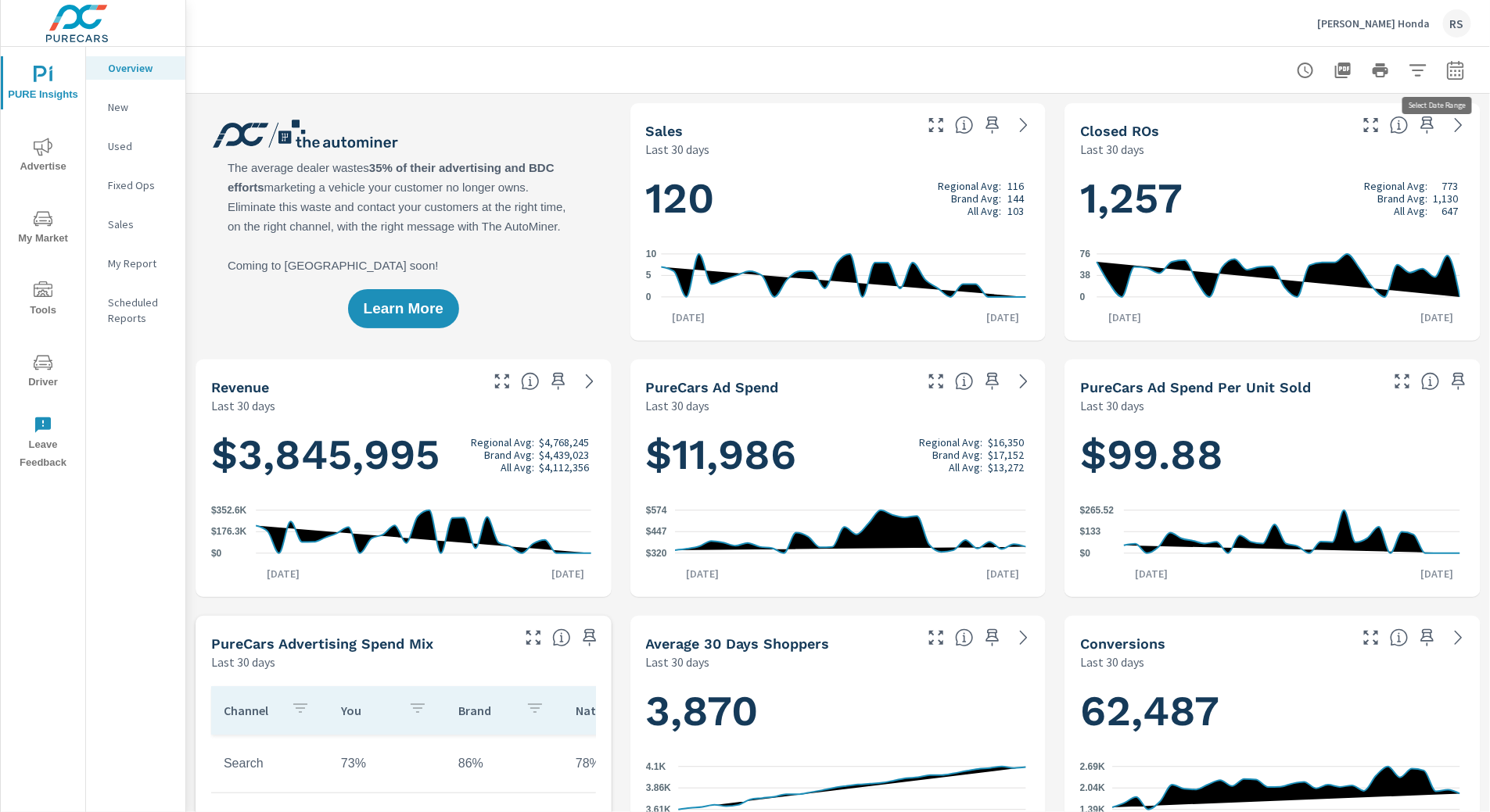
click at [1446, 73] on icon "button" at bounding box center [1455, 70] width 18 height 18
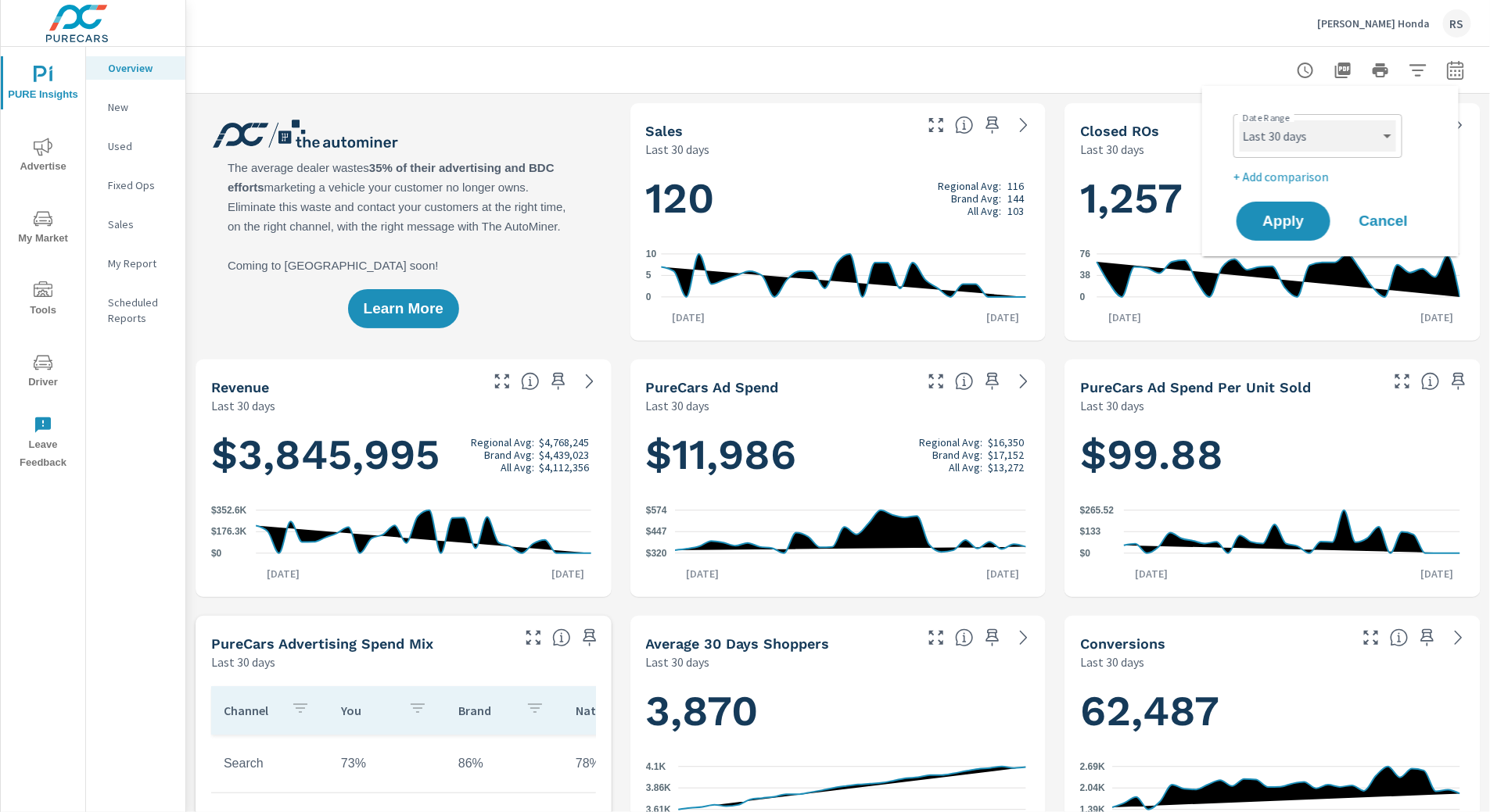
click at [1377, 132] on select "Custom [DATE] Last week Last 7 days Last 14 days Last 30 days Last 45 days Last…" at bounding box center [1317, 136] width 156 height 32
click at [1239, 120] on select "Custom [DATE] Last week Last 7 days Last 14 days Last 30 days Last 45 days Last…" at bounding box center [1317, 136] width 156 height 32
select select "Last 30 days"
click at [1280, 182] on p "+ Add comparison" at bounding box center [1333, 176] width 200 height 18
select select "Previous period"
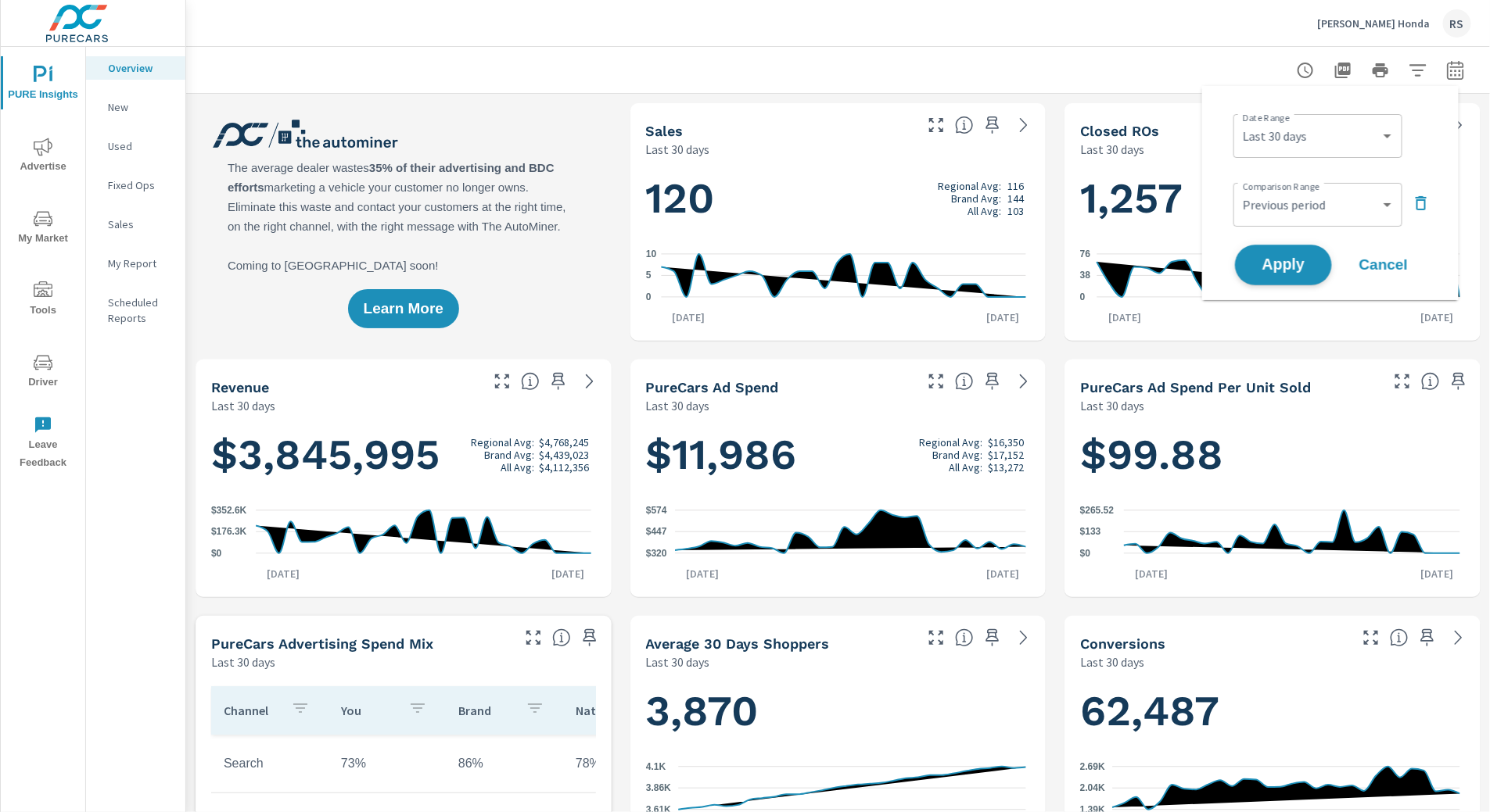
select select "Last month"
click at [1286, 258] on span "Apply" at bounding box center [1283, 265] width 64 height 15
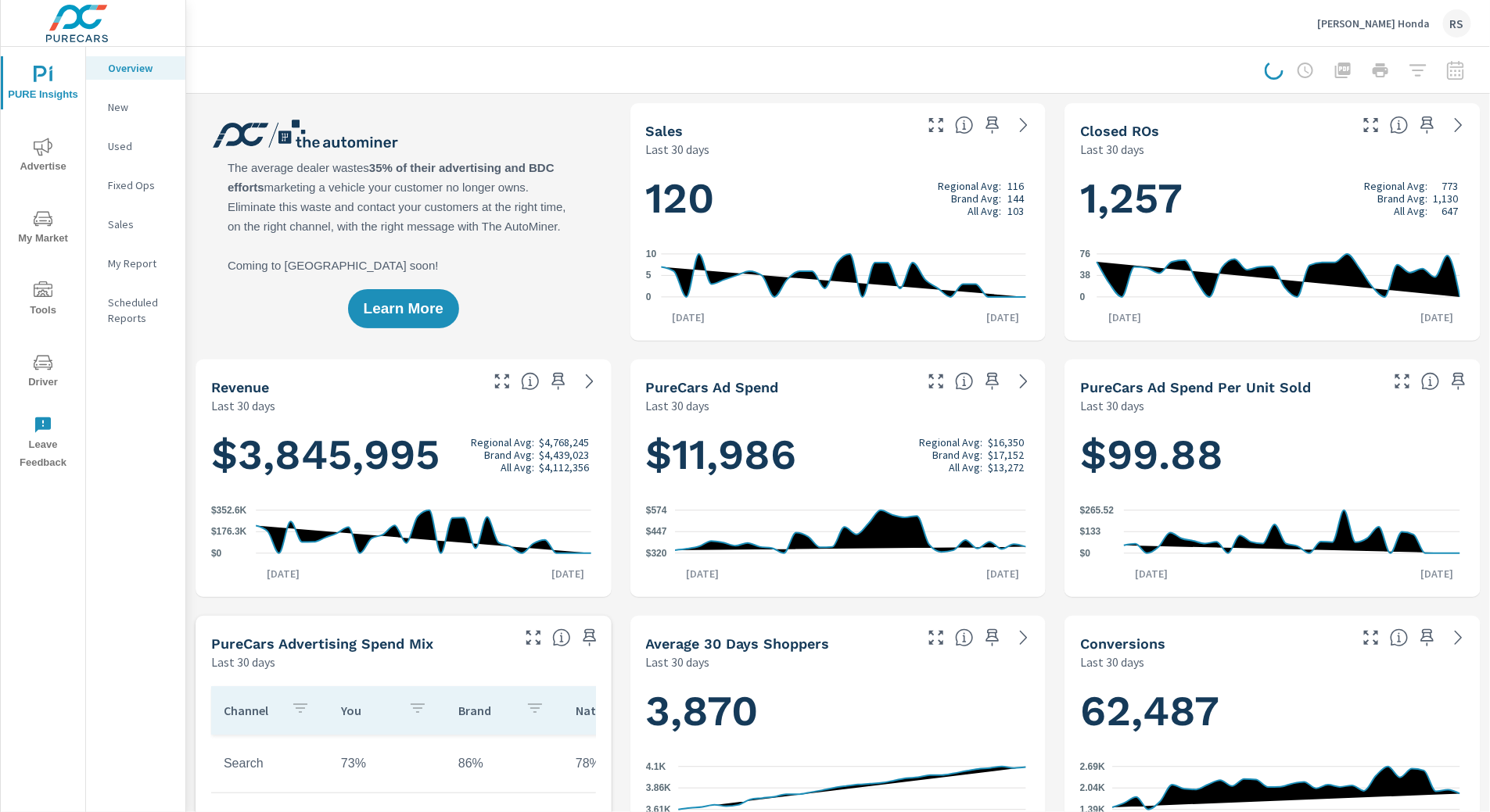
scroll to position [1, 0]
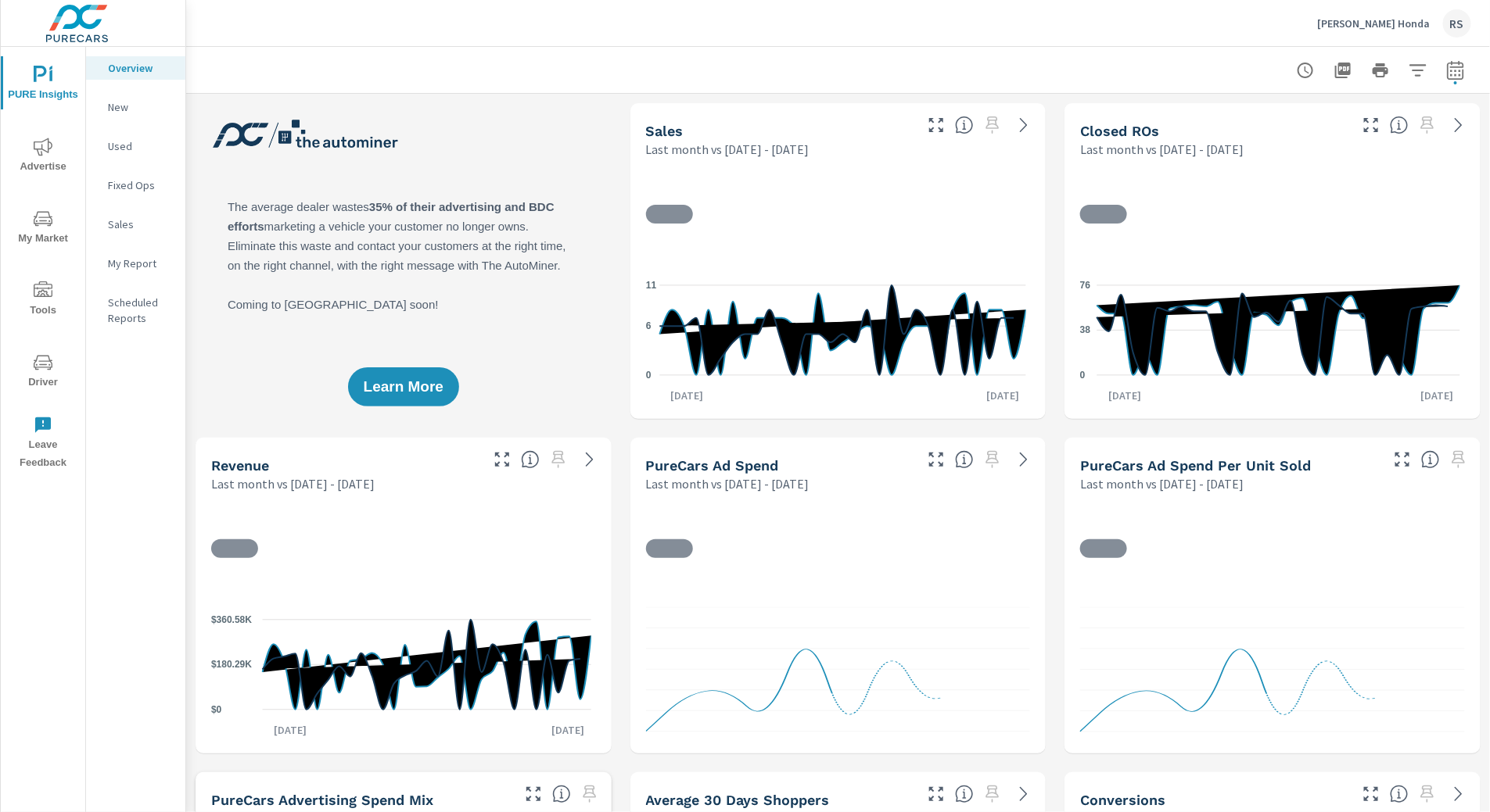
scroll to position [1, 0]
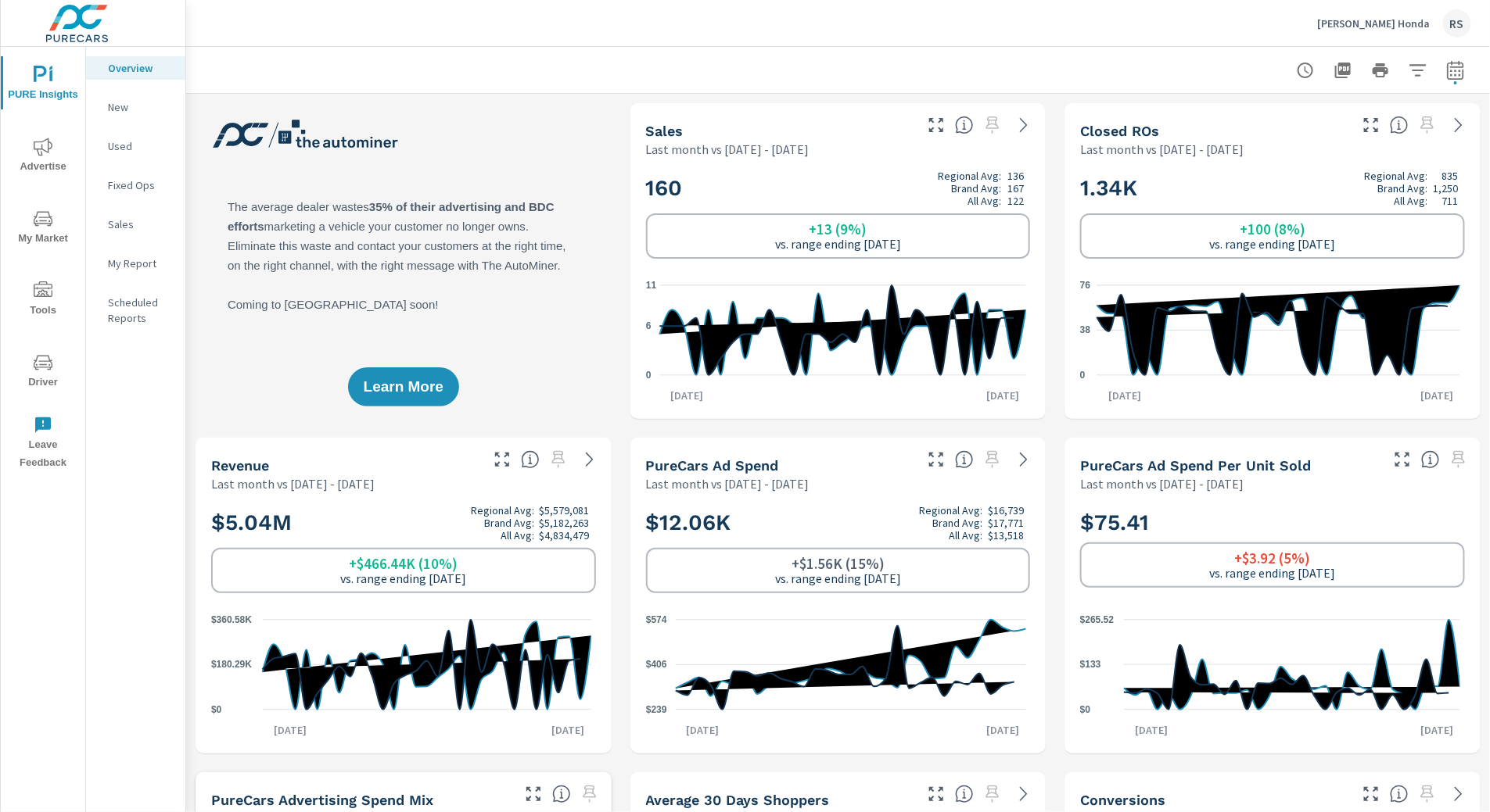
click at [54, 163] on span "Advertise" at bounding box center [43, 157] width 75 height 39
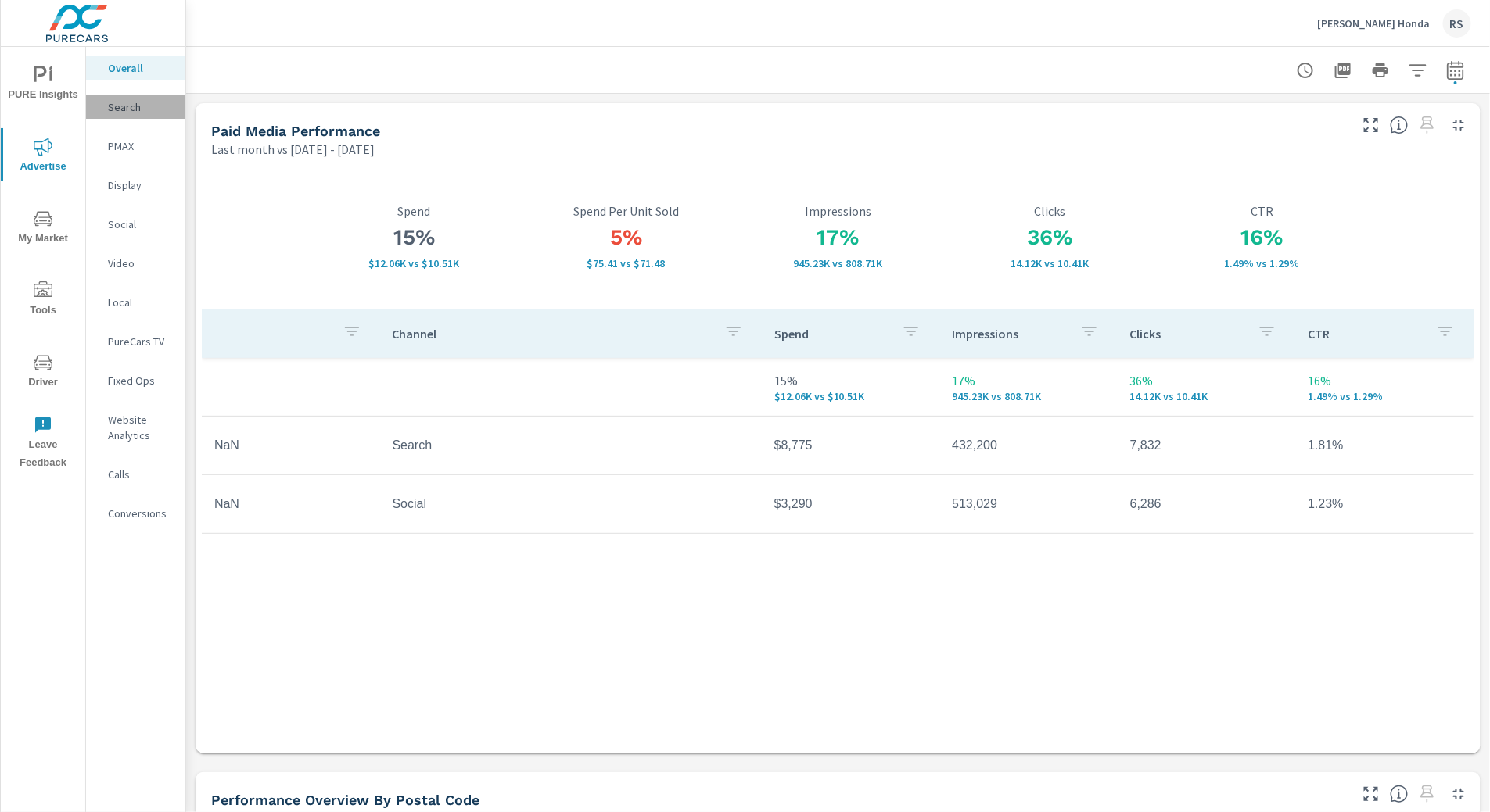
click at [129, 107] on p "Search" at bounding box center [140, 107] width 65 height 16
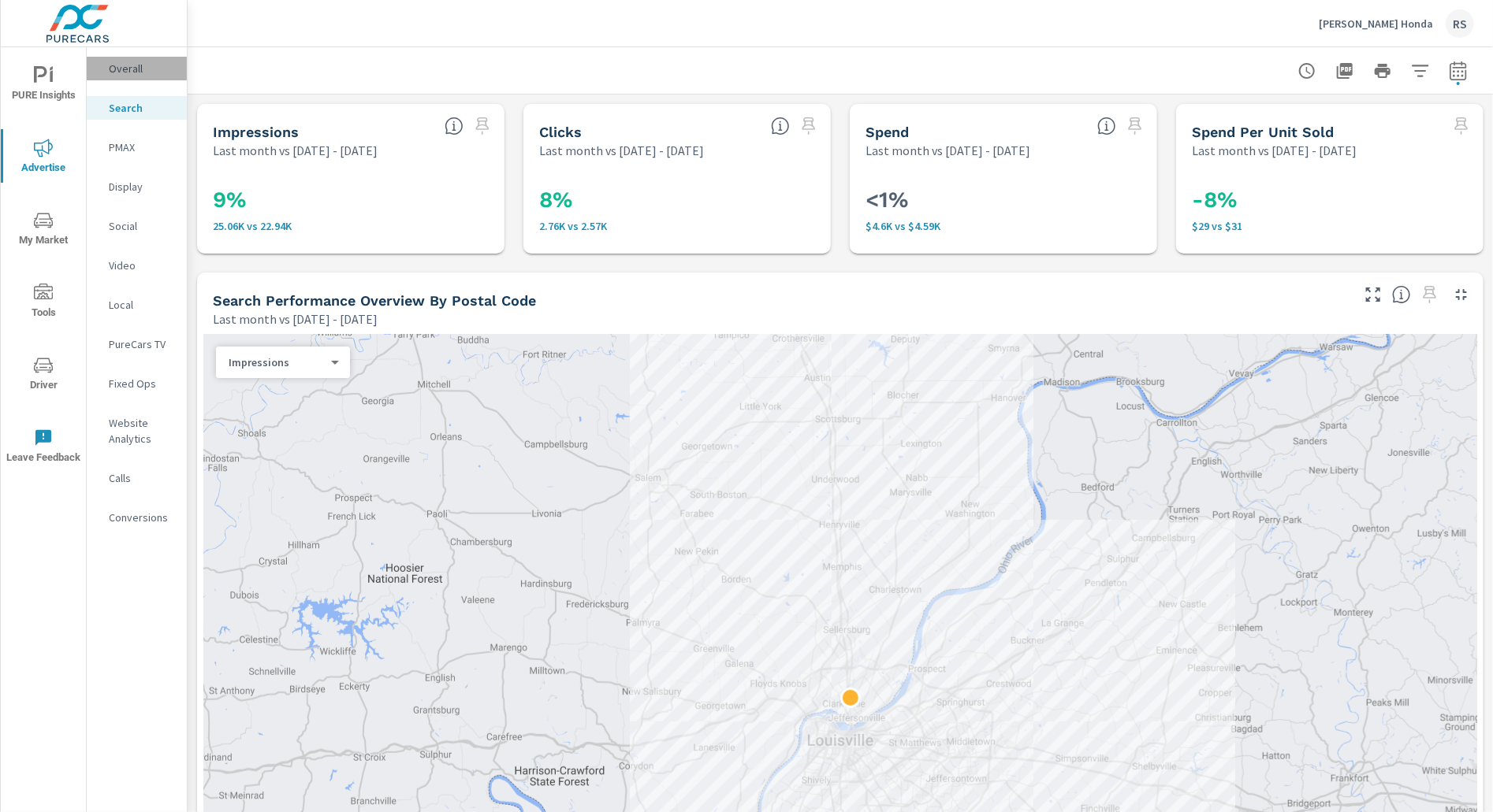
click at [136, 64] on p "Overall" at bounding box center [141, 69] width 65 height 16
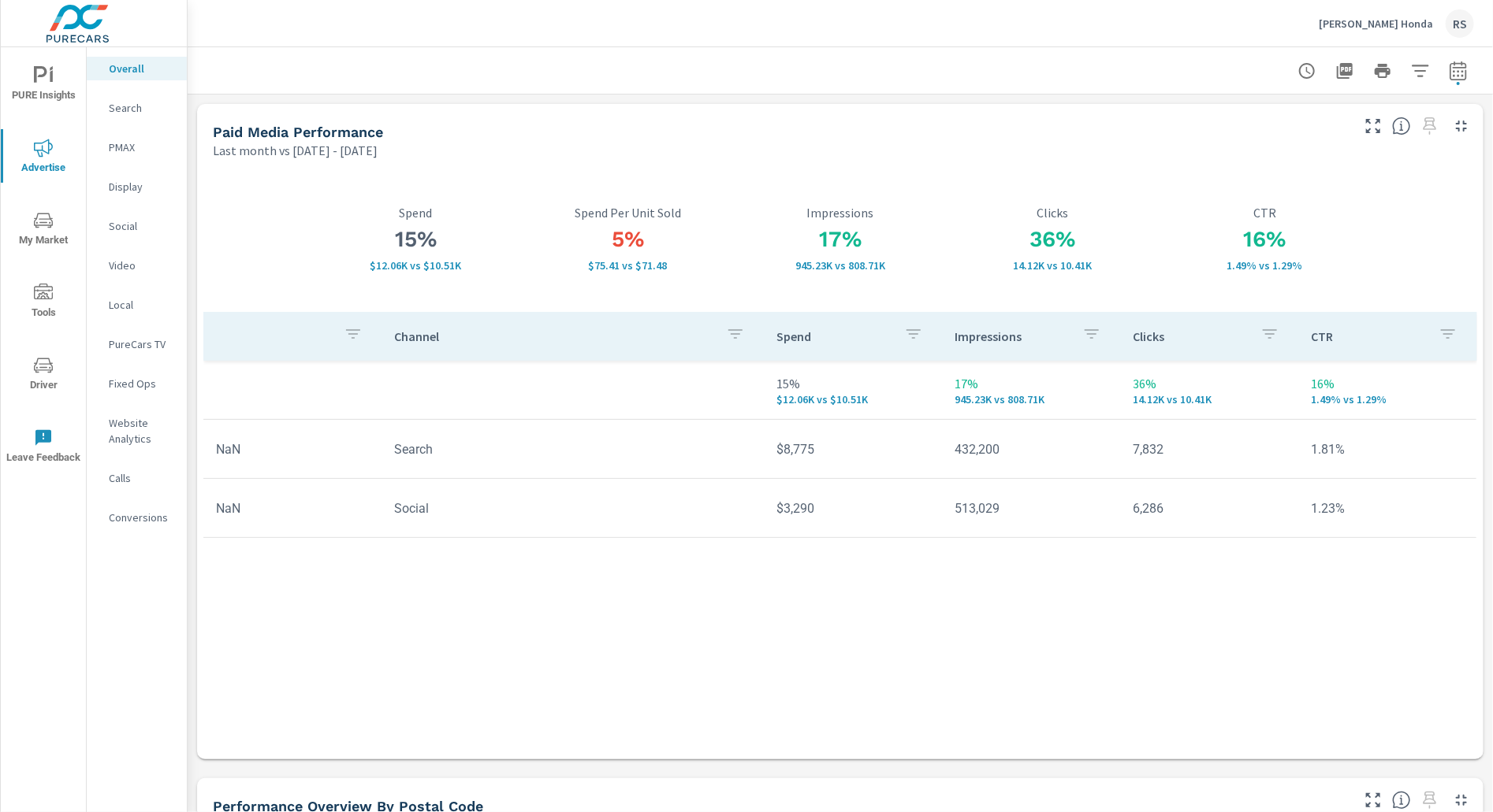
click at [1452, 72] on icon "button" at bounding box center [1458, 70] width 17 height 19
select select "Last month"
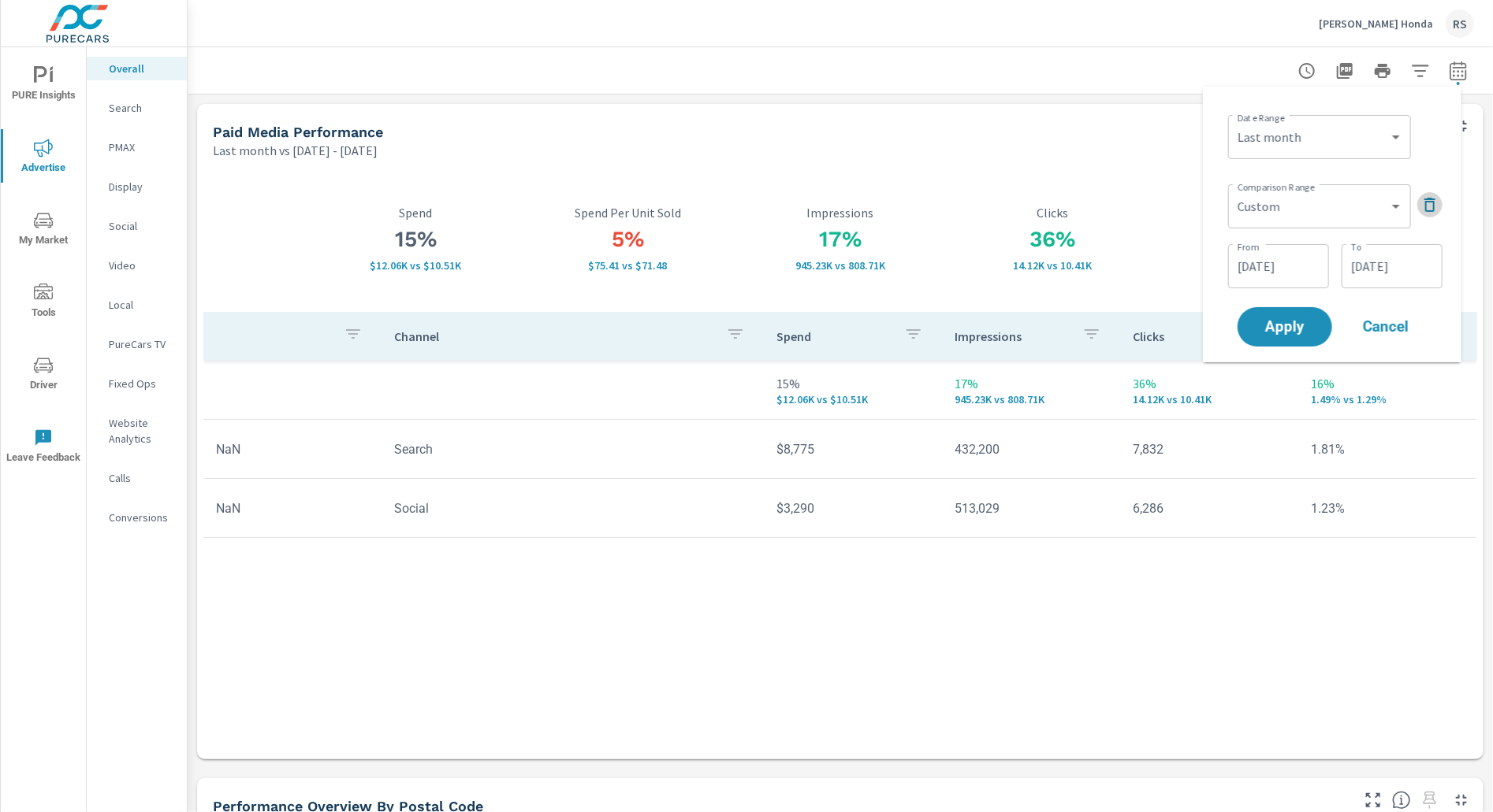
click at [1435, 206] on icon "button" at bounding box center [1429, 204] width 19 height 19
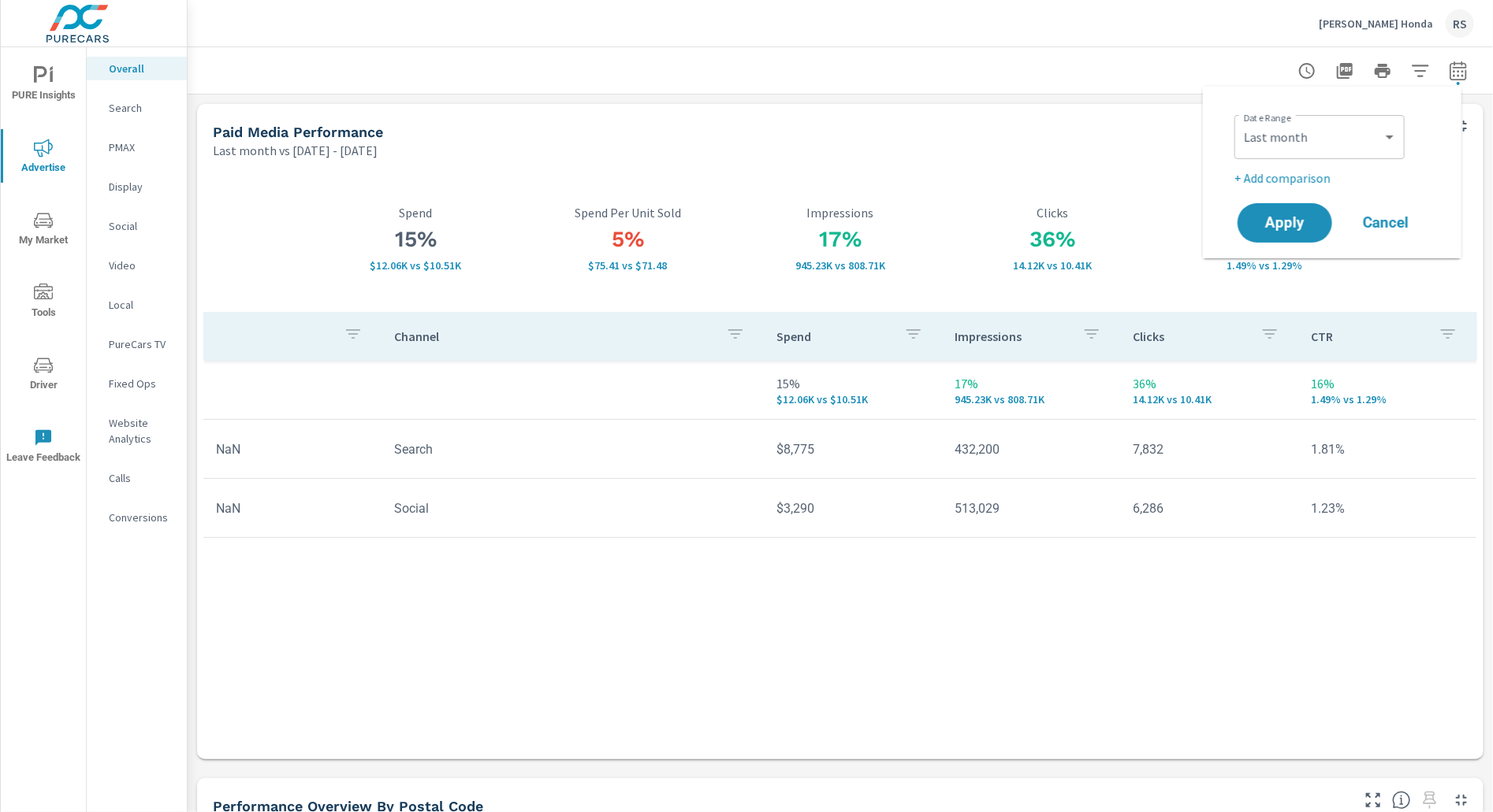
click at [1310, 178] on p "+ Add comparison" at bounding box center [1335, 178] width 202 height 19
select select "Previous period"
click at [1299, 257] on button "Apply" at bounding box center [1284, 267] width 98 height 41
click at [1449, 65] on icon "button" at bounding box center [1458, 71] width 19 height 19
select select "Last month"
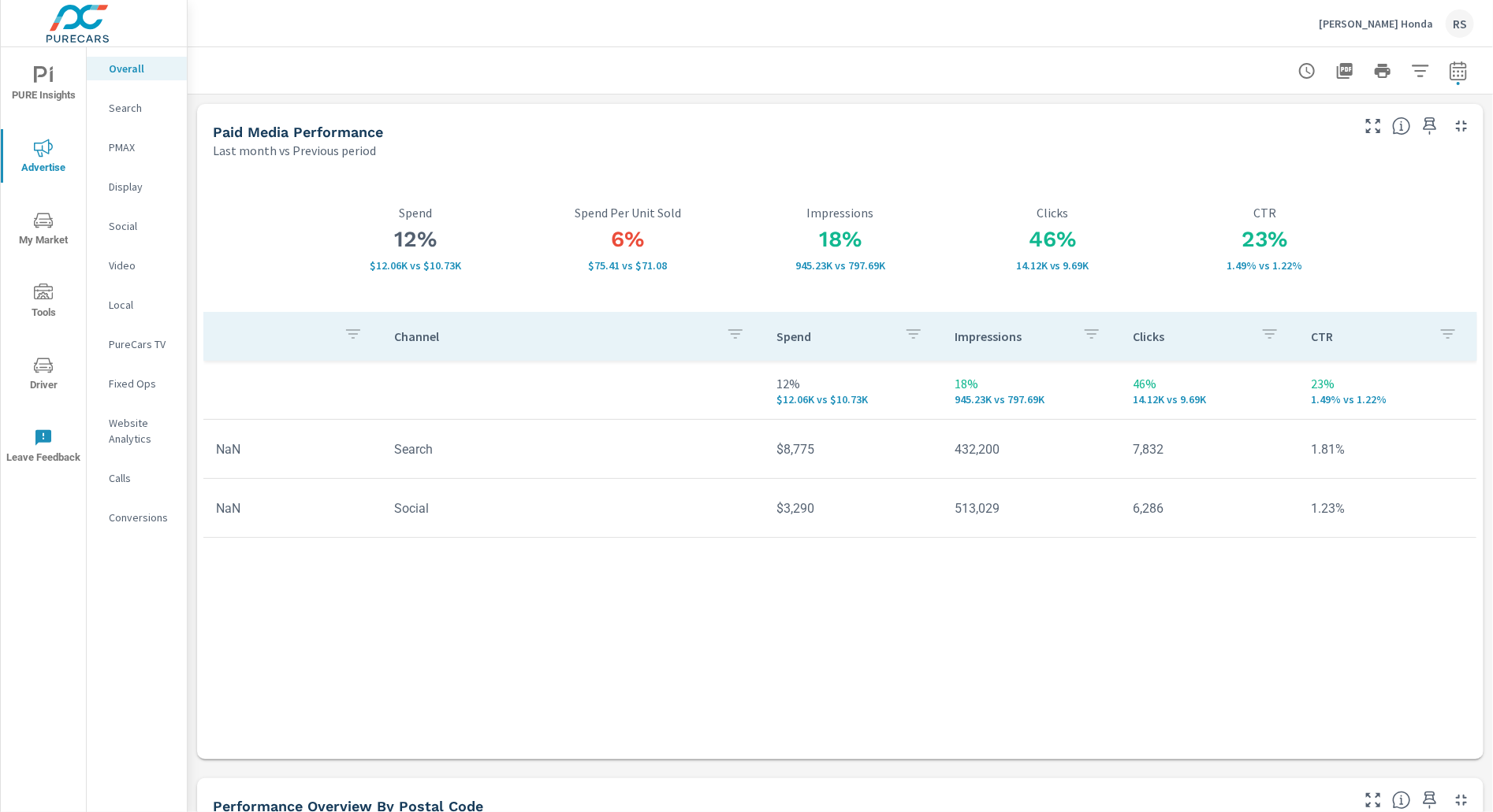
select select "Previous period"
click at [1422, 199] on icon "button" at bounding box center [1423, 205] width 11 height 14
click at [1283, 212] on button "Apply" at bounding box center [1284, 223] width 98 height 41
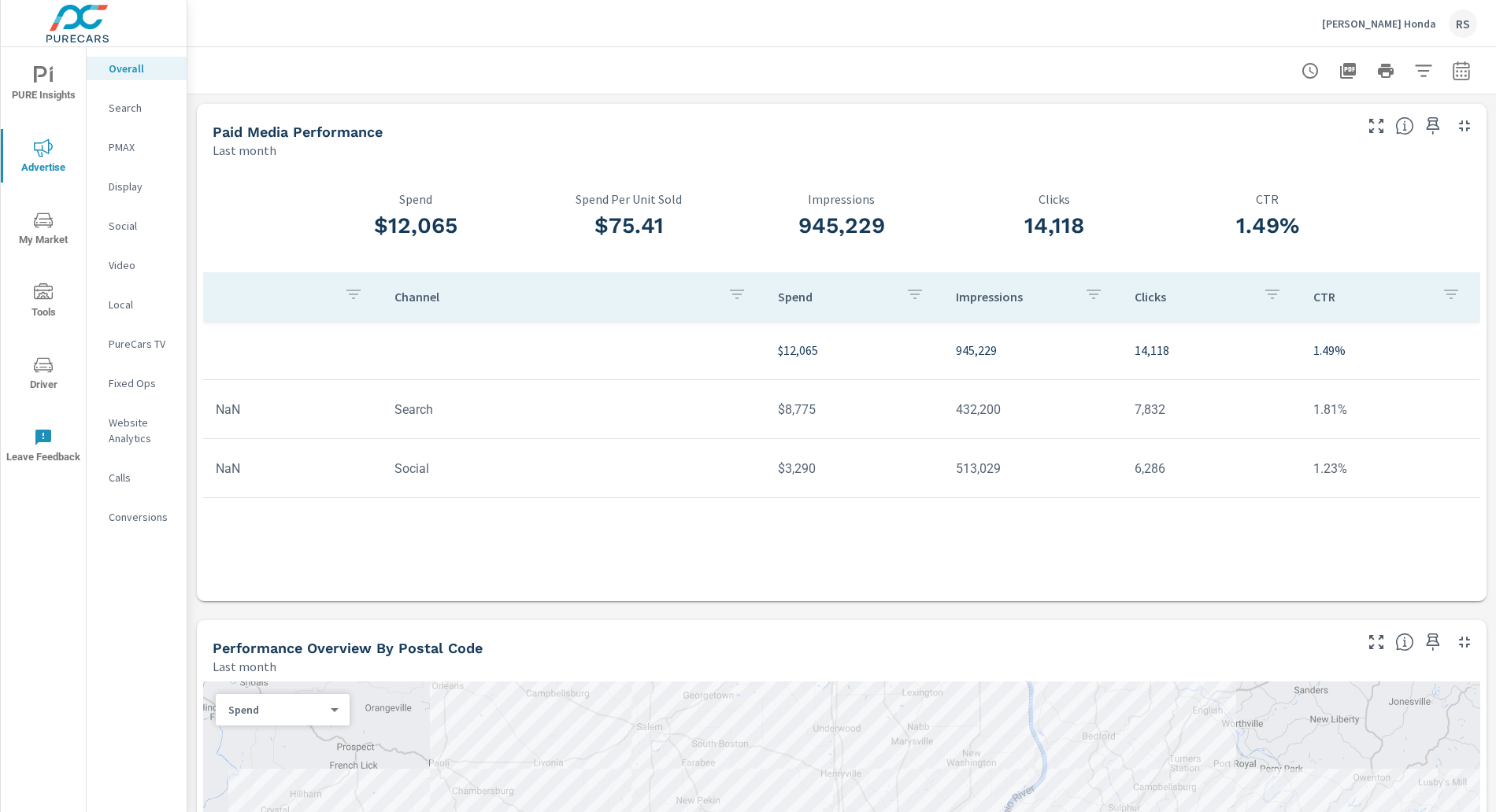
click at [629, 294] on p "Channel" at bounding box center [555, 297] width 321 height 16
click at [629, 294] on p "Channel" at bounding box center [546, 297] width 302 height 16
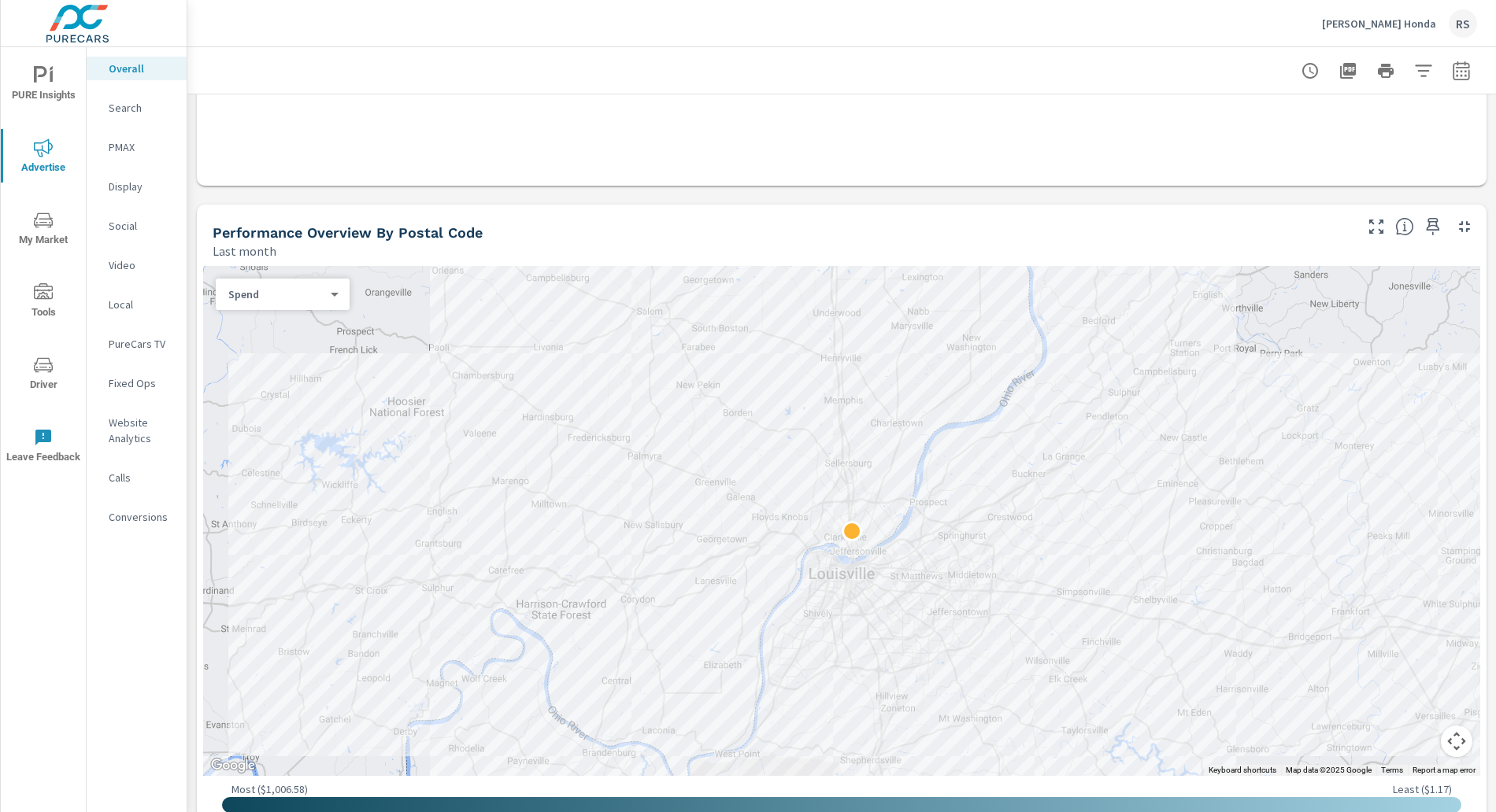
scroll to position [440, 0]
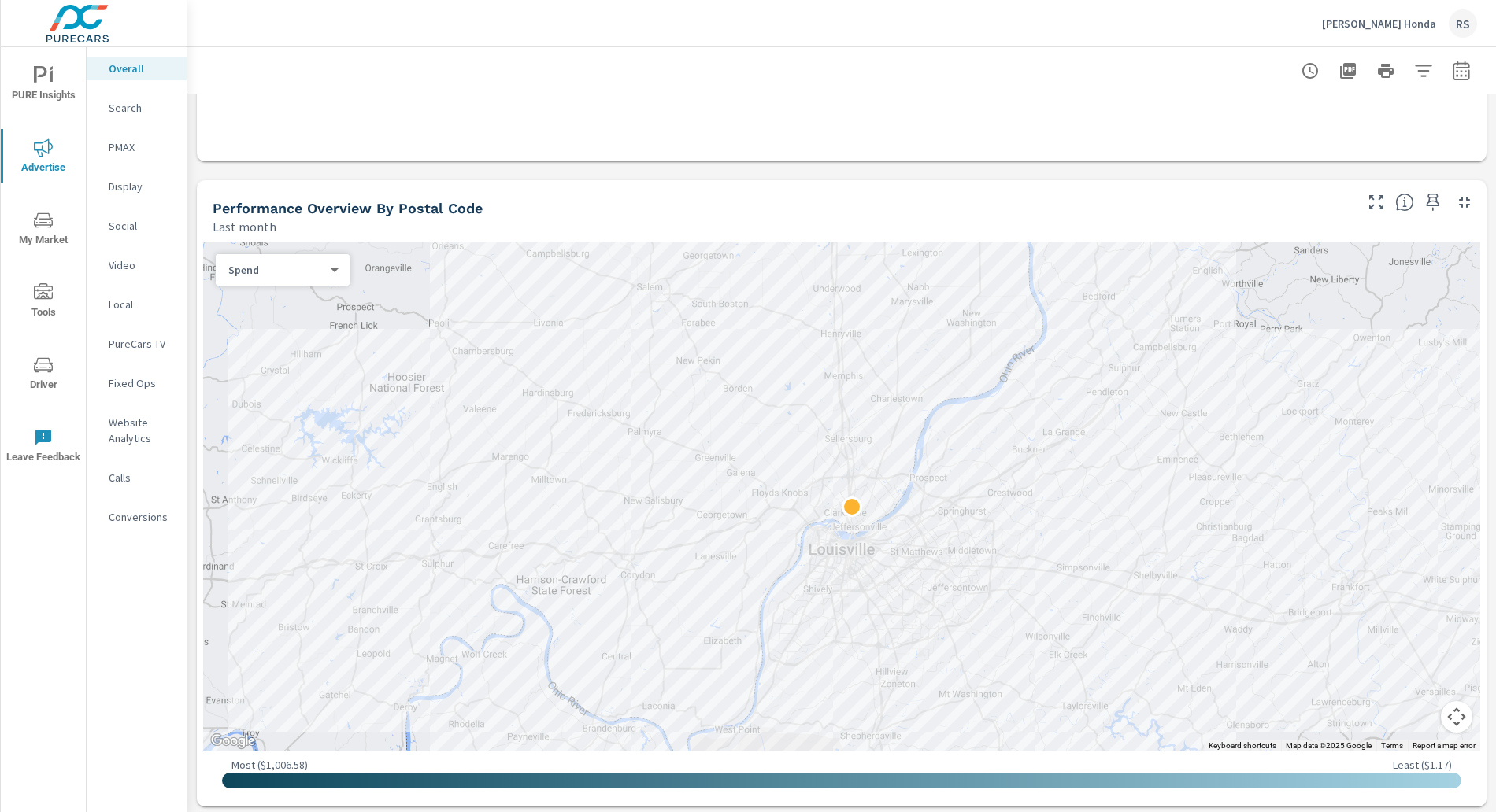
click at [332, 287] on div at bounding box center [842, 497] width 1277 height 510
click at [329, 280] on div "Spend 0 ​" at bounding box center [283, 270] width 134 height 32
click at [332, 265] on body "PURE Insights Advertise My Market Tools Driver Leave Feedback Overall Search PM…" at bounding box center [748, 406] width 1496 height 812
click at [138, 118] on div at bounding box center [748, 406] width 1496 height 812
click at [122, 109] on p "Search" at bounding box center [141, 108] width 65 height 16
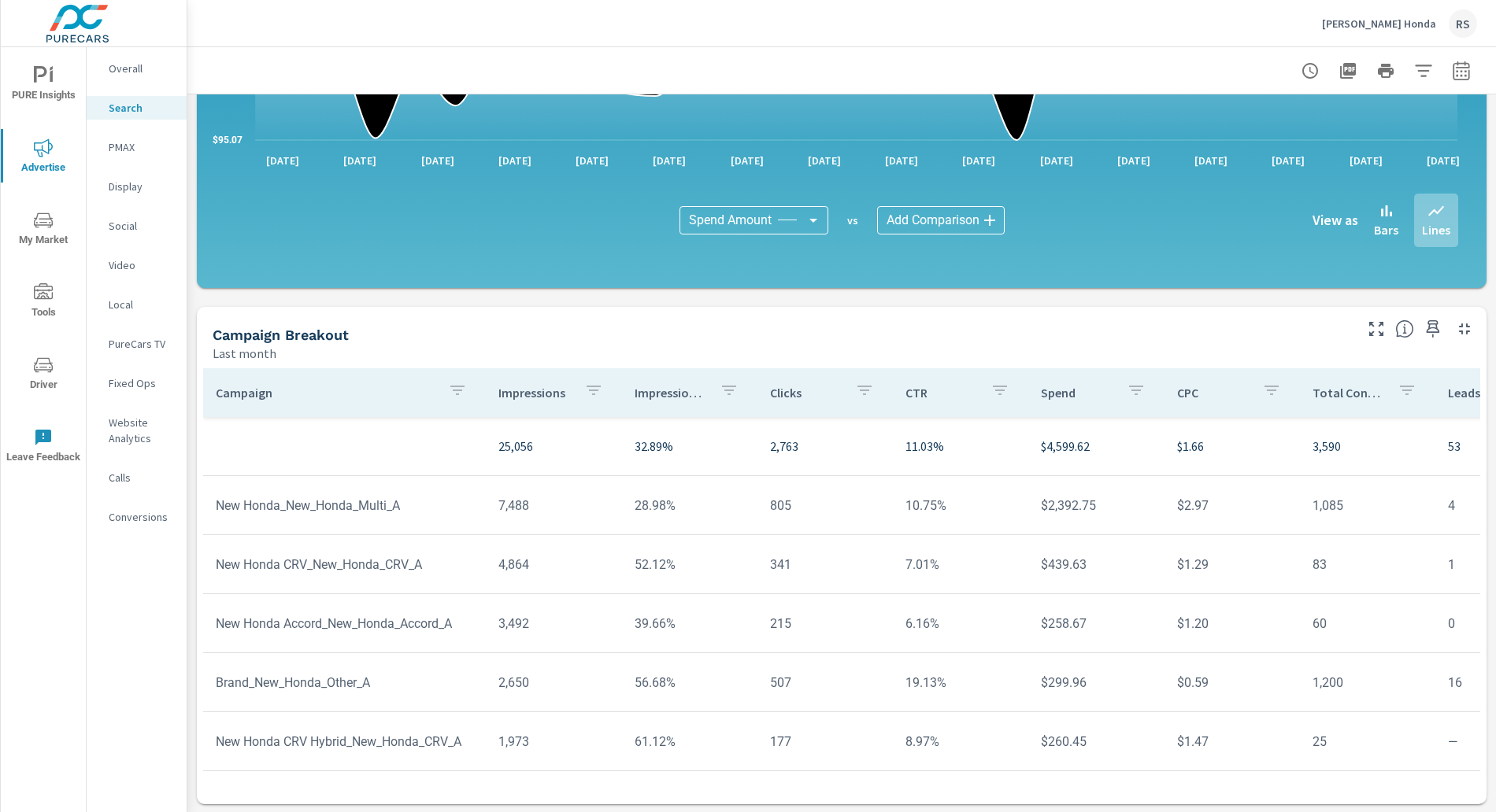
scroll to position [959, 0]
click at [138, 386] on p "Fixed Ops" at bounding box center [141, 383] width 65 height 16
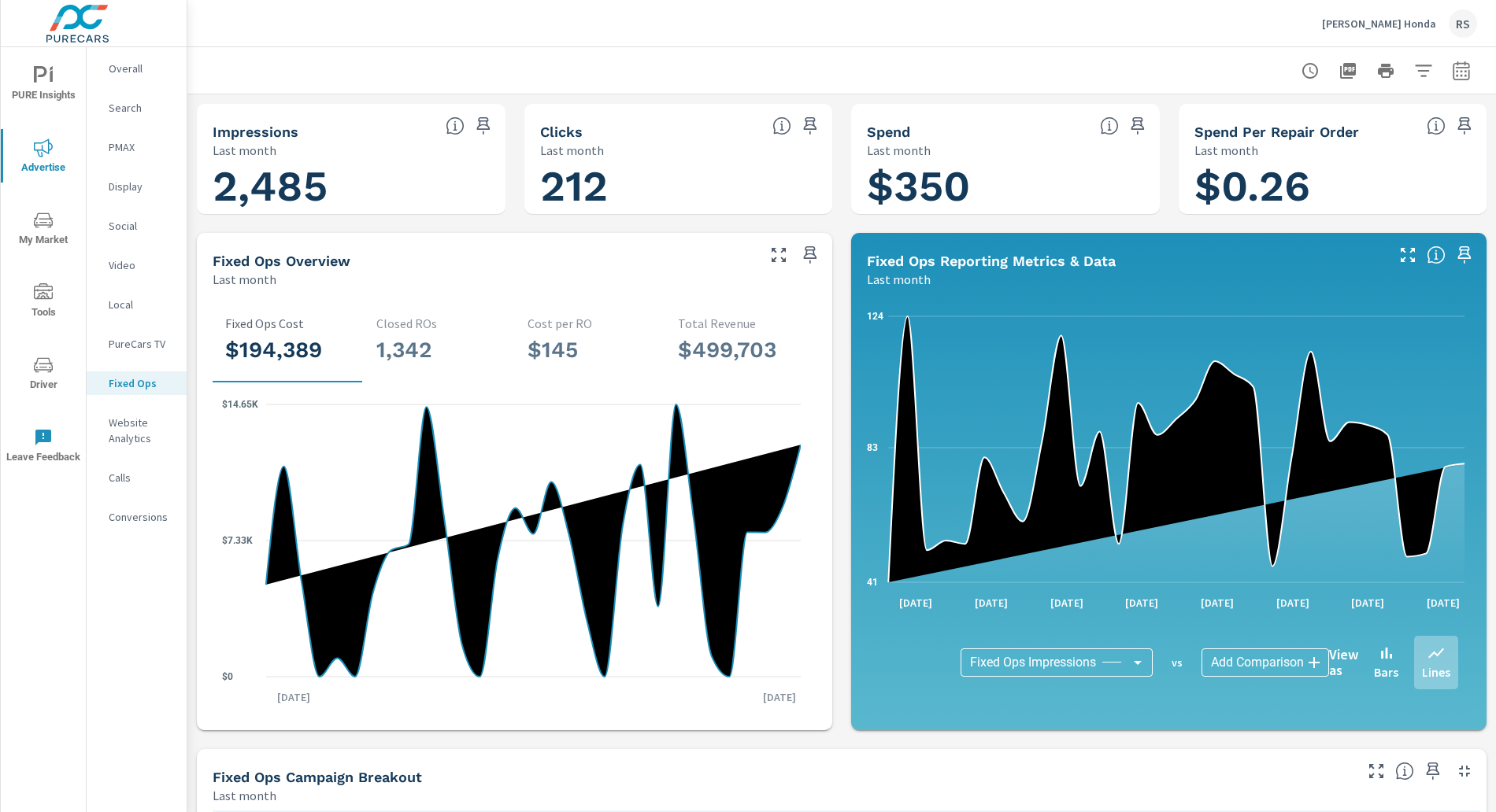
click at [1452, 64] on icon "button" at bounding box center [1461, 71] width 19 height 19
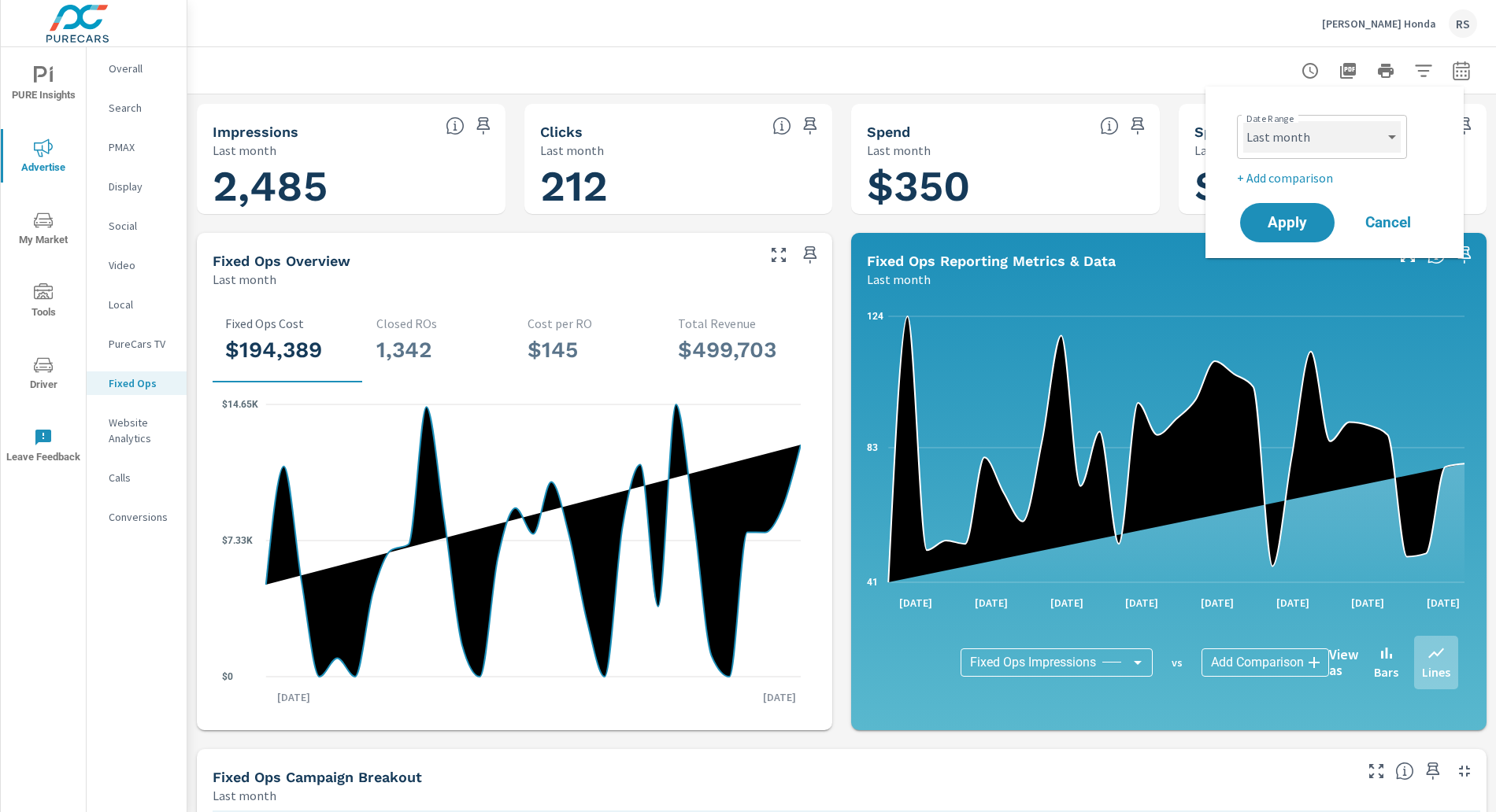
click at [1383, 137] on select "Custom [DATE] Last week Last 7 days Last 14 days Last 30 days Last 45 days Last…" at bounding box center [1322, 137] width 157 height 32
click at [1243, 121] on select "Custom [DATE] Last week Last 7 days Last 14 days Last 30 days Last 45 days Last…" at bounding box center [1322, 137] width 157 height 32
select select "Last 12 months"
click at [1288, 222] on span "Apply" at bounding box center [1287, 222] width 64 height 15
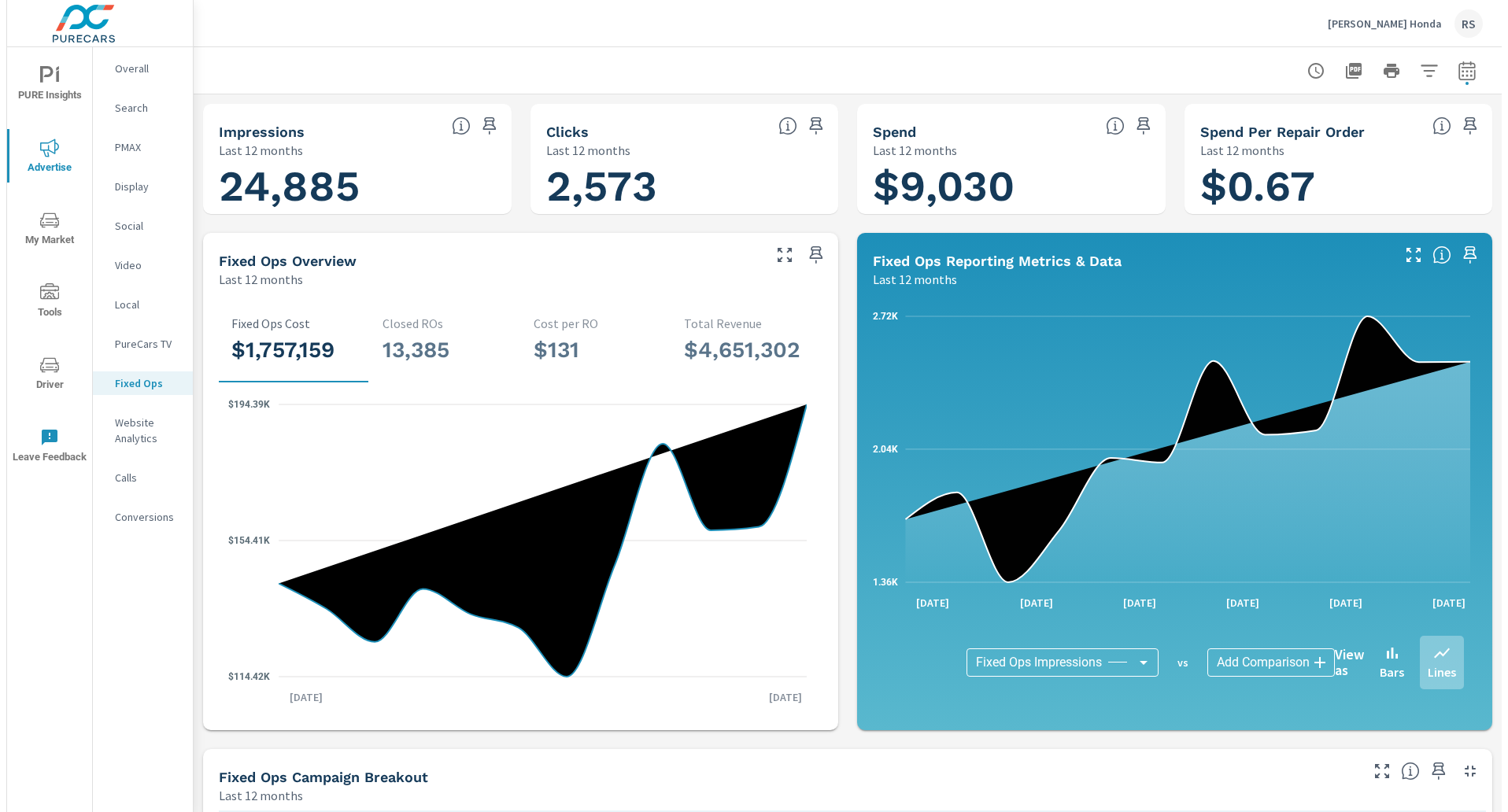
scroll to position [1, 0]
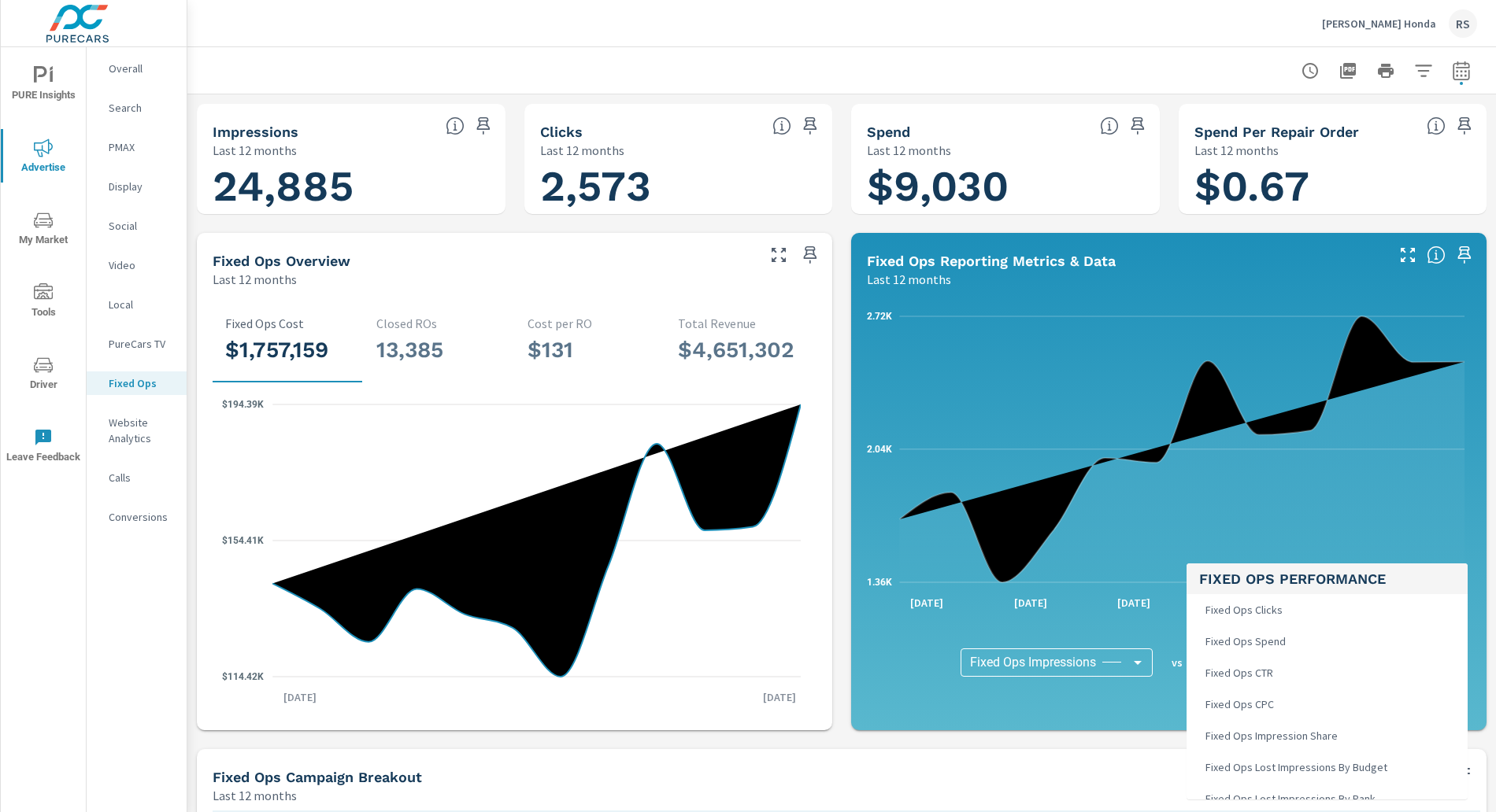
click at [1290, 651] on body "PURE Insights Advertise My Market Tools Driver Leave Feedback Overall Search PM…" at bounding box center [748, 406] width 1496 height 812
click at [1284, 643] on span "Fixed Ops Spend" at bounding box center [1244, 641] width 90 height 22
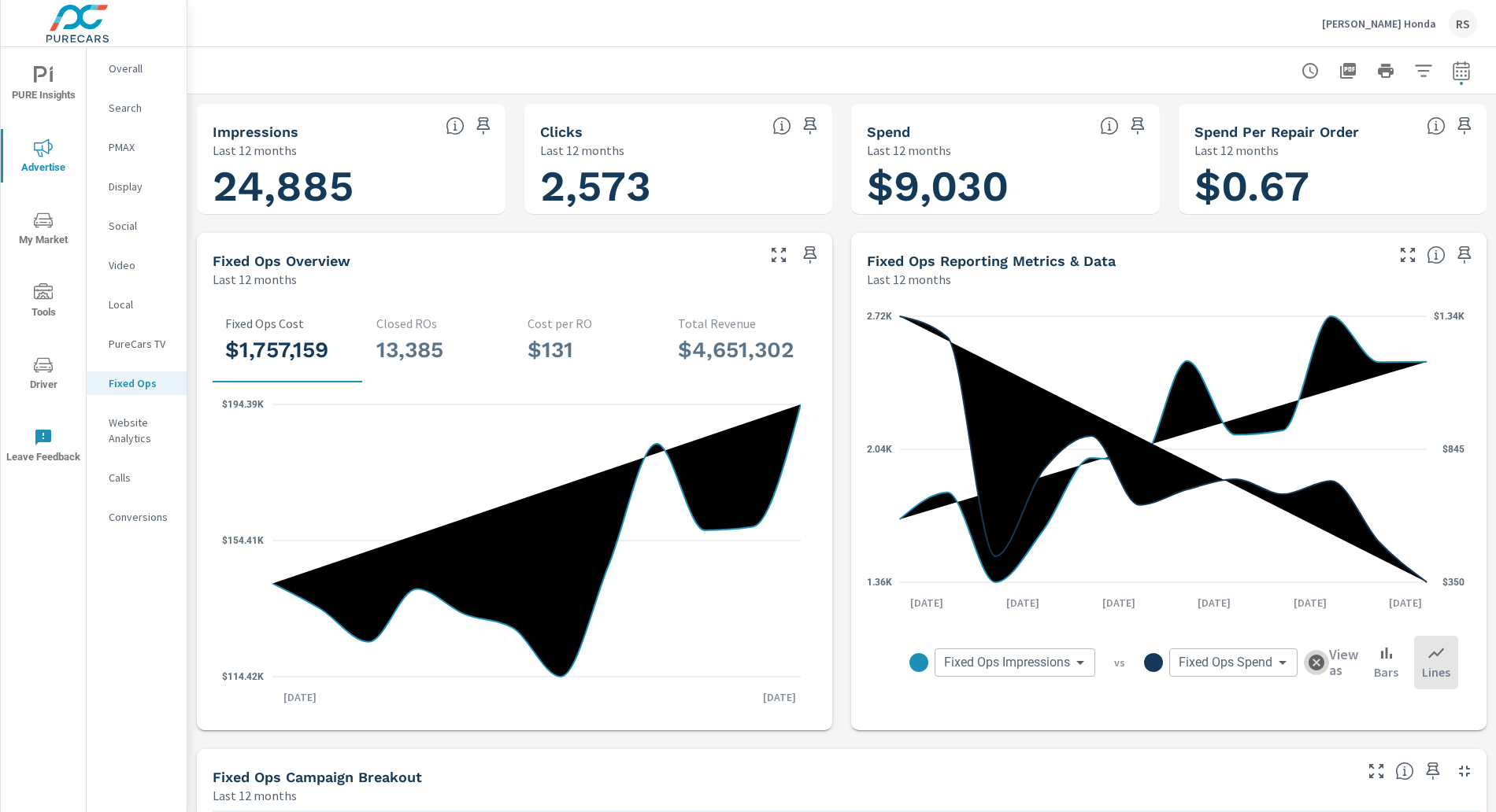
click at [1309, 663] on icon "button" at bounding box center [1317, 663] width 16 height 16
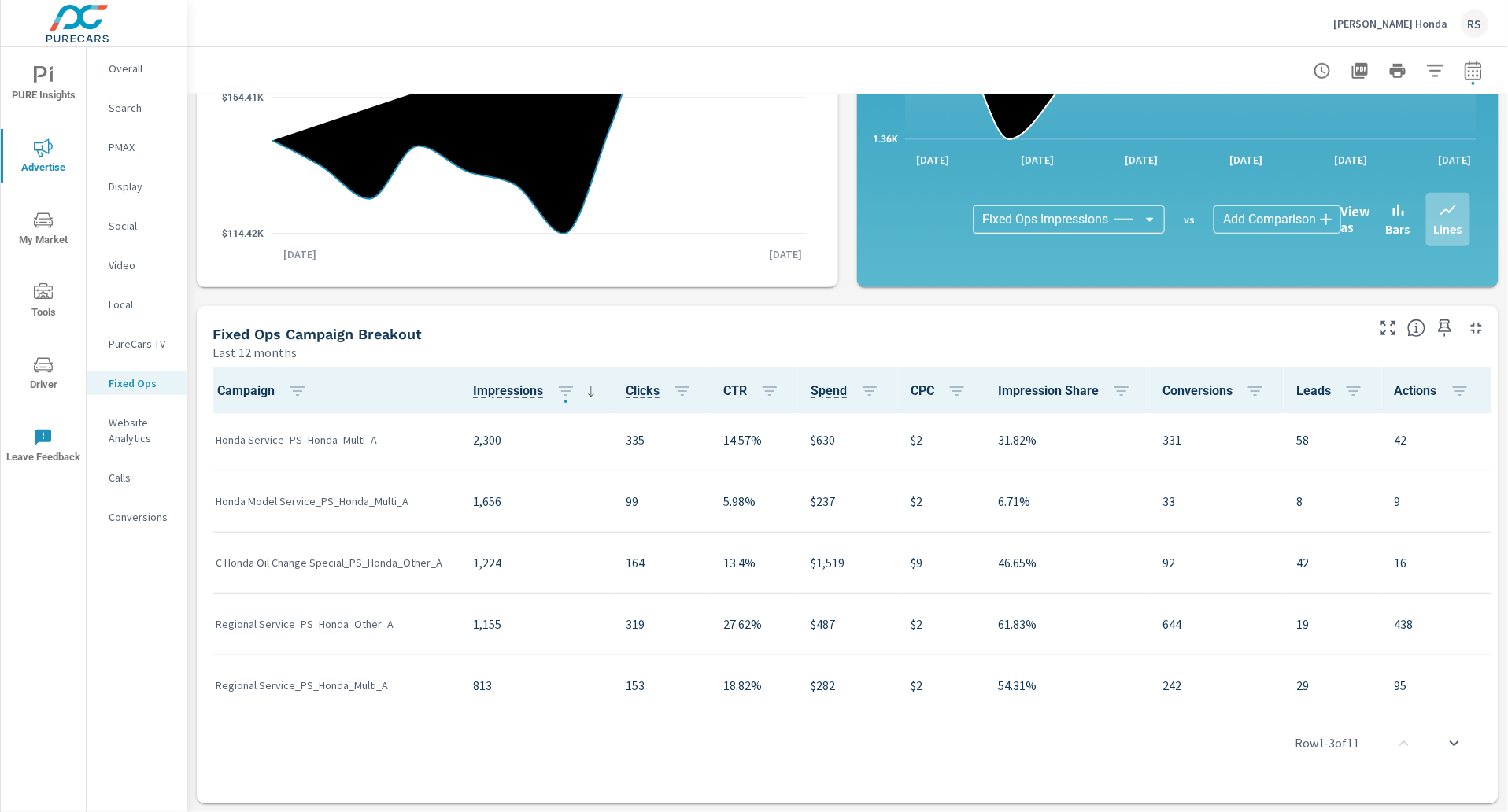
scroll to position [189, 0]
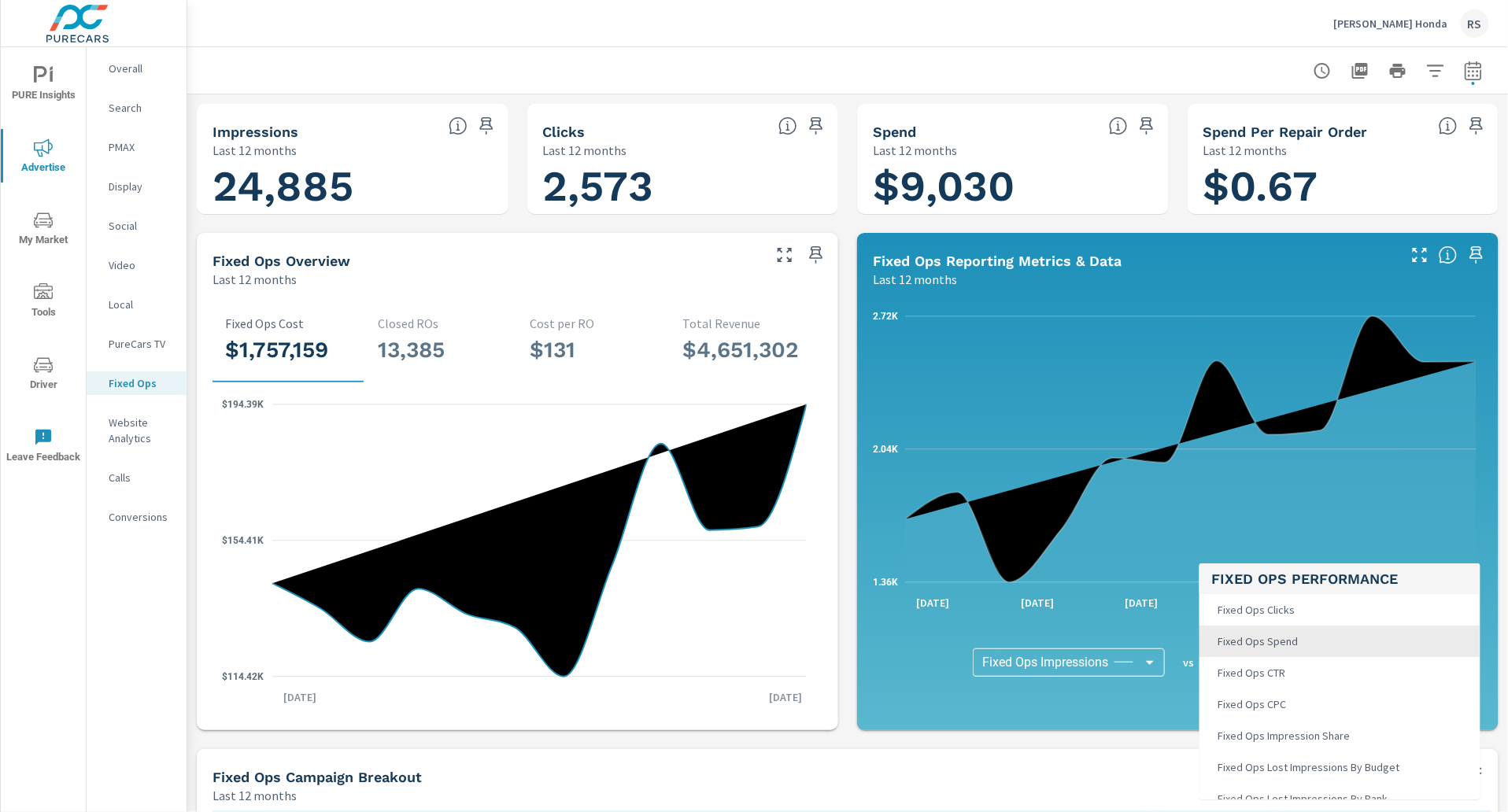
click at [1311, 665] on body "PURE Insights Advertise My Market Tools Driver Leave Feedback Overall Search PM…" at bounding box center [754, 406] width 1508 height 812
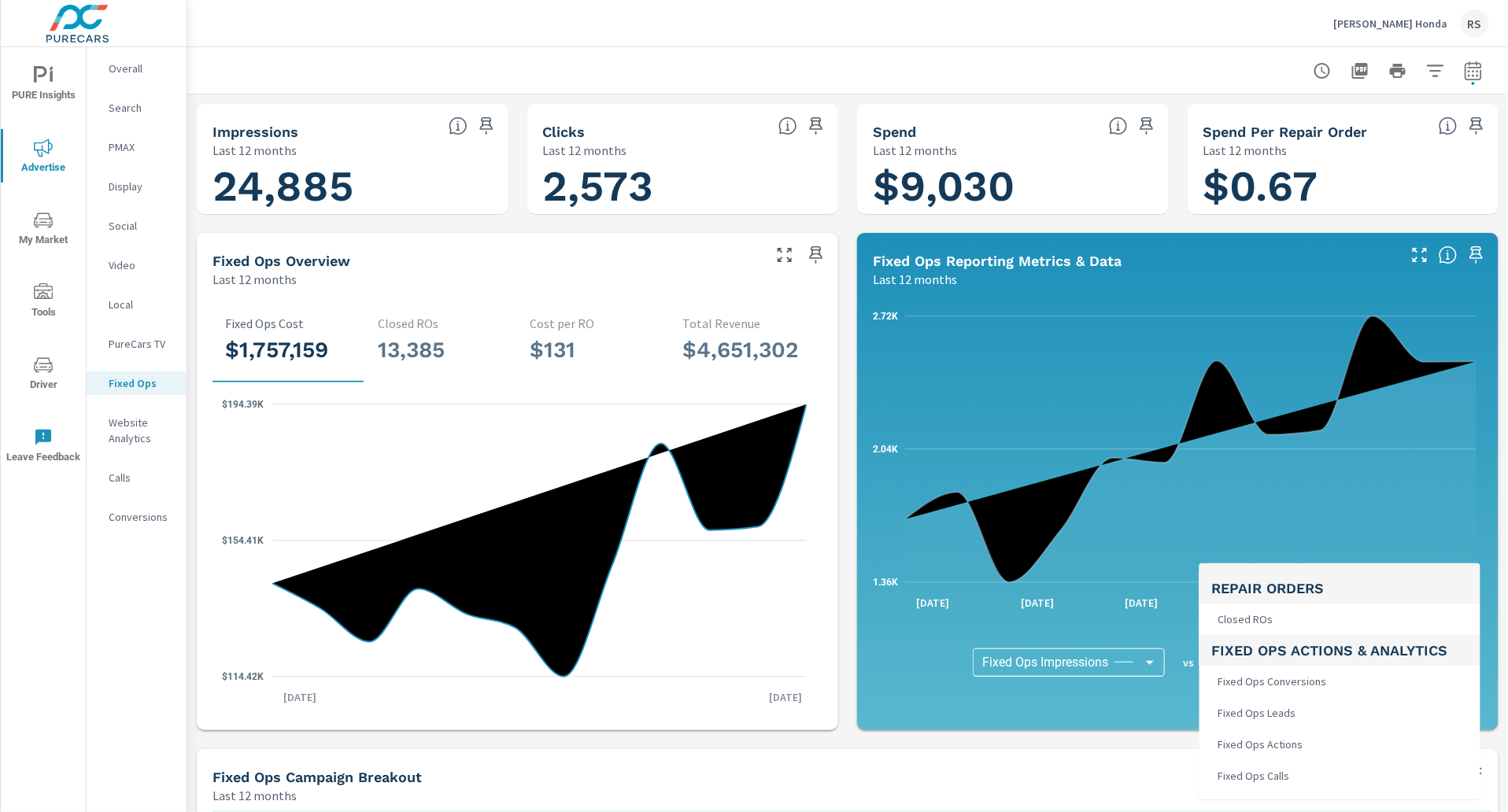
scroll to position [307, 0]
click at [1362, 703] on li "Fixed Ops Leads" at bounding box center [1340, 710] width 281 height 32
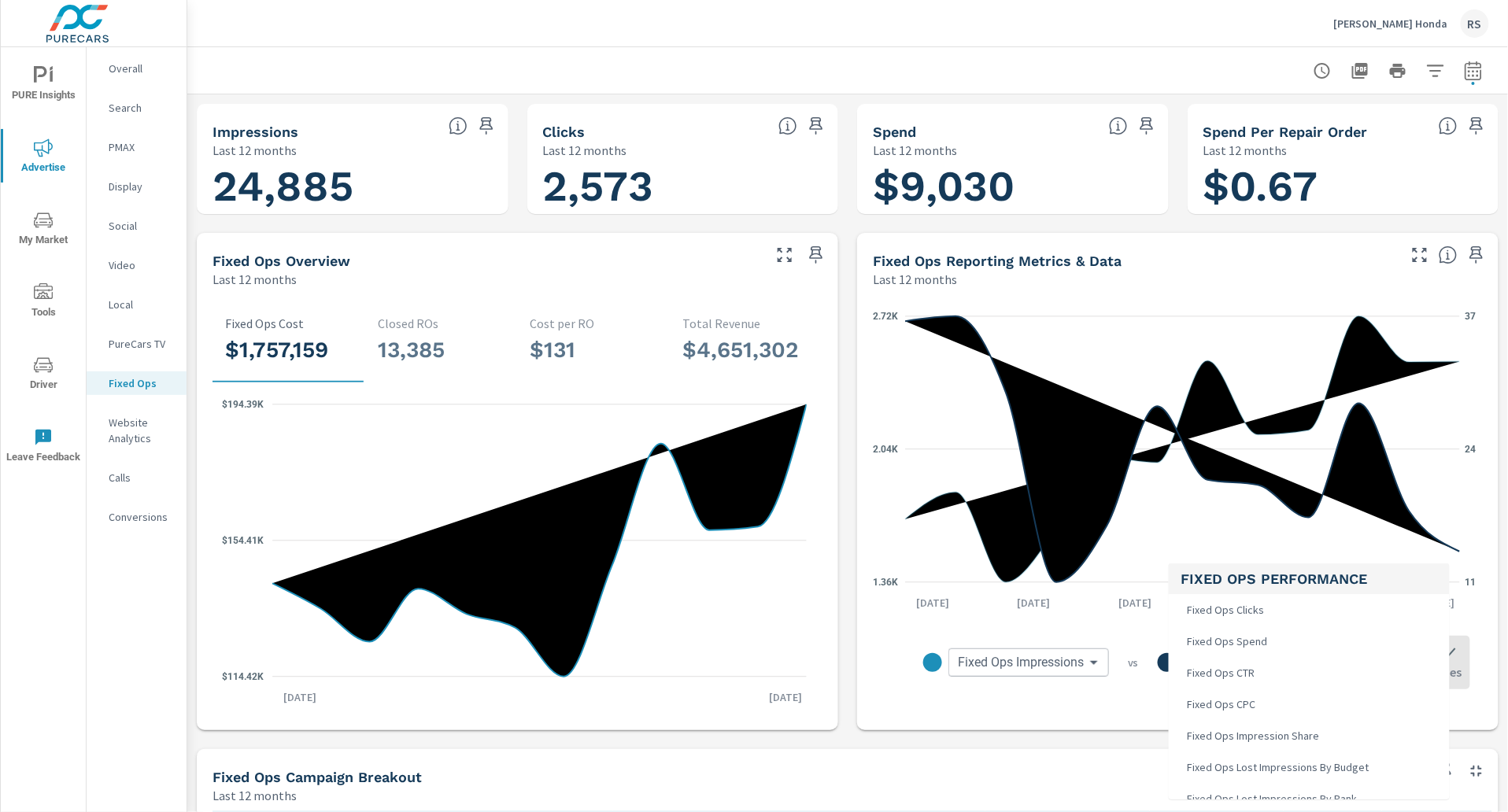
click at [1279, 663] on body "PURE Insights Advertise My Market Tools Driver Leave Feedback Overall Search PM…" at bounding box center [754, 406] width 1508 height 812
click at [1293, 612] on li "Fixed Ops Clicks" at bounding box center [1309, 610] width 281 height 32
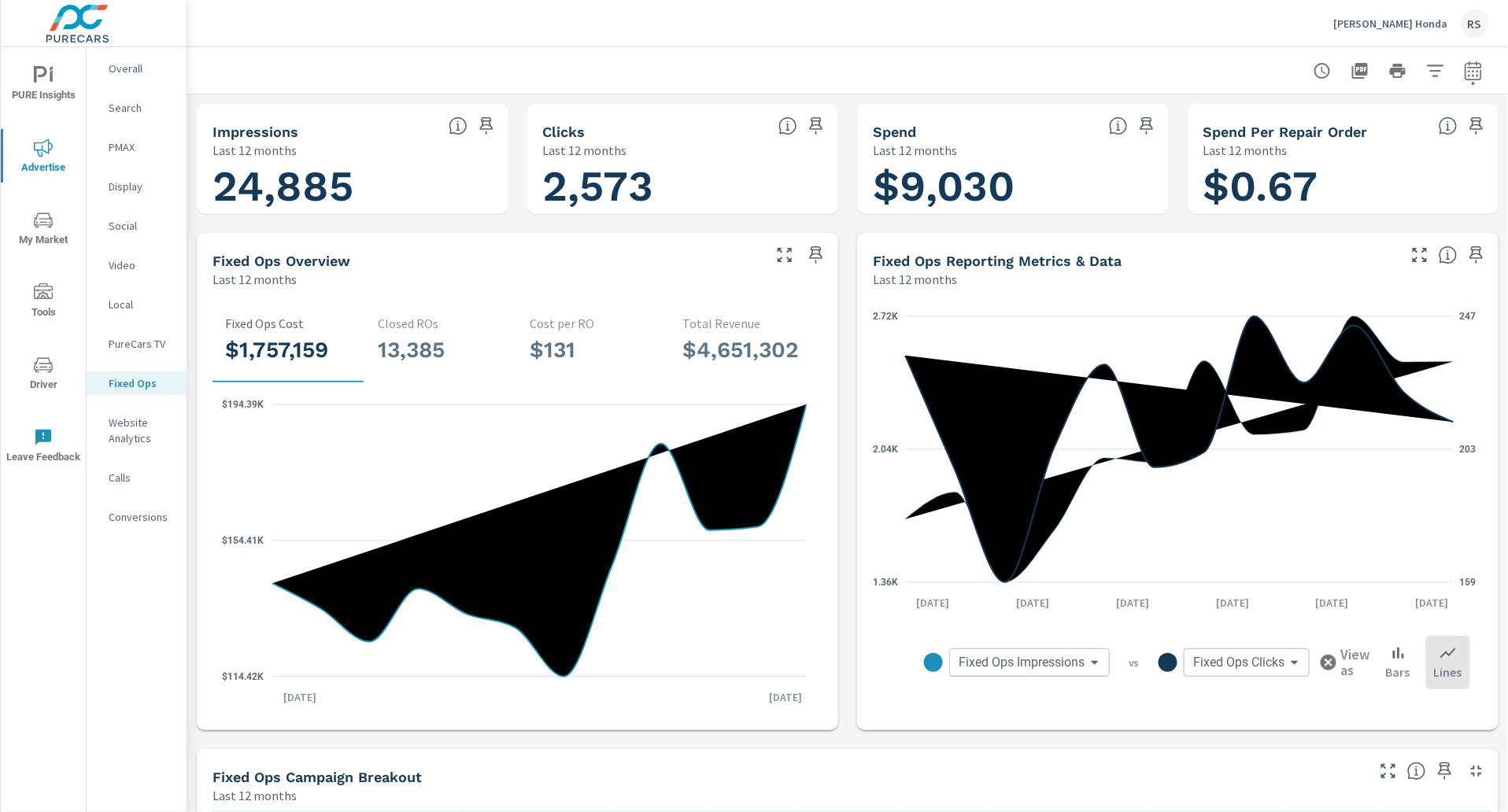
click at [1282, 665] on body "PURE Insights Advertise My Market Tools Driver Leave Feedback Overall Search PM…" at bounding box center [754, 406] width 1508 height 812
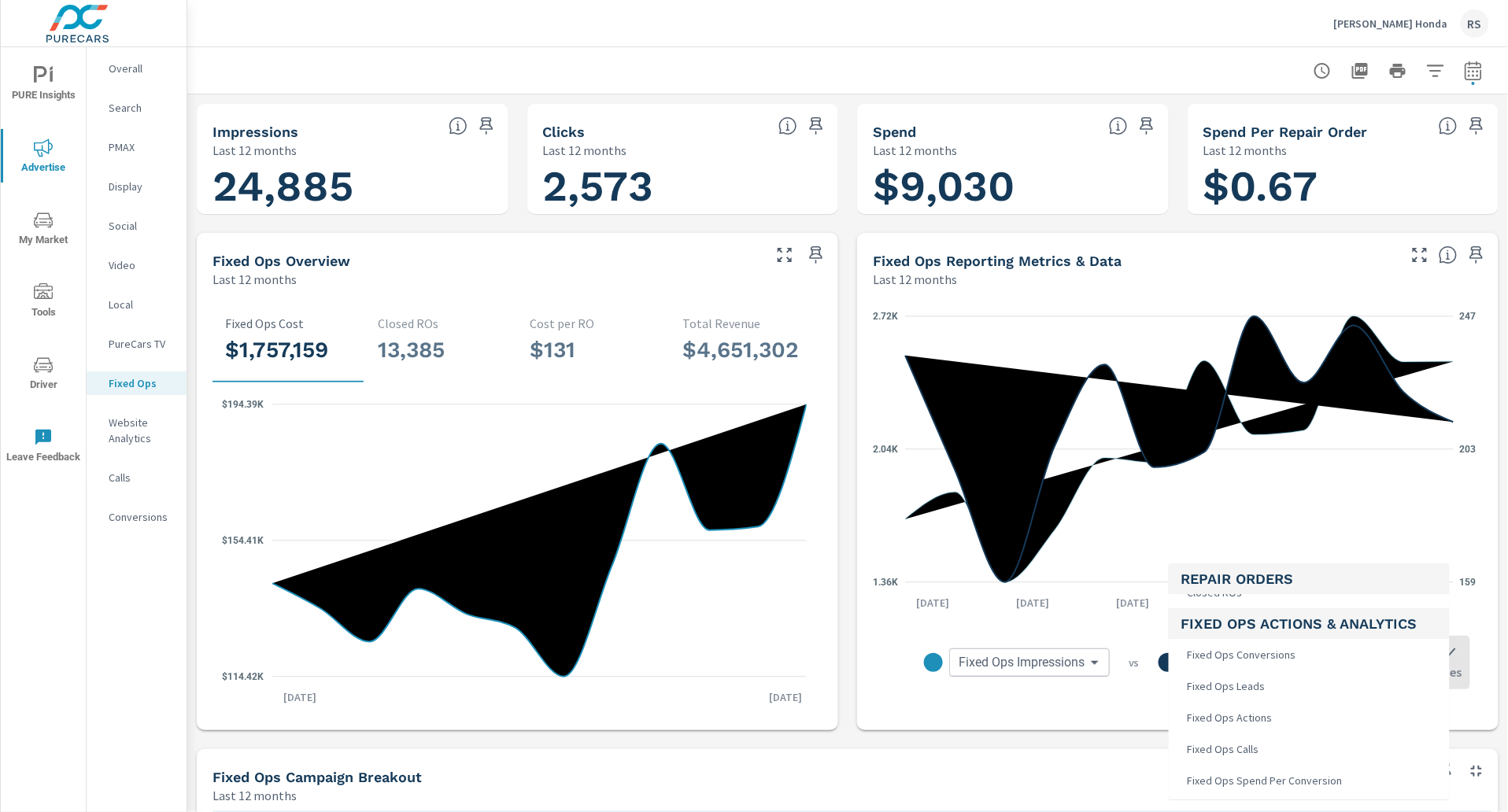
scroll to position [327, 0]
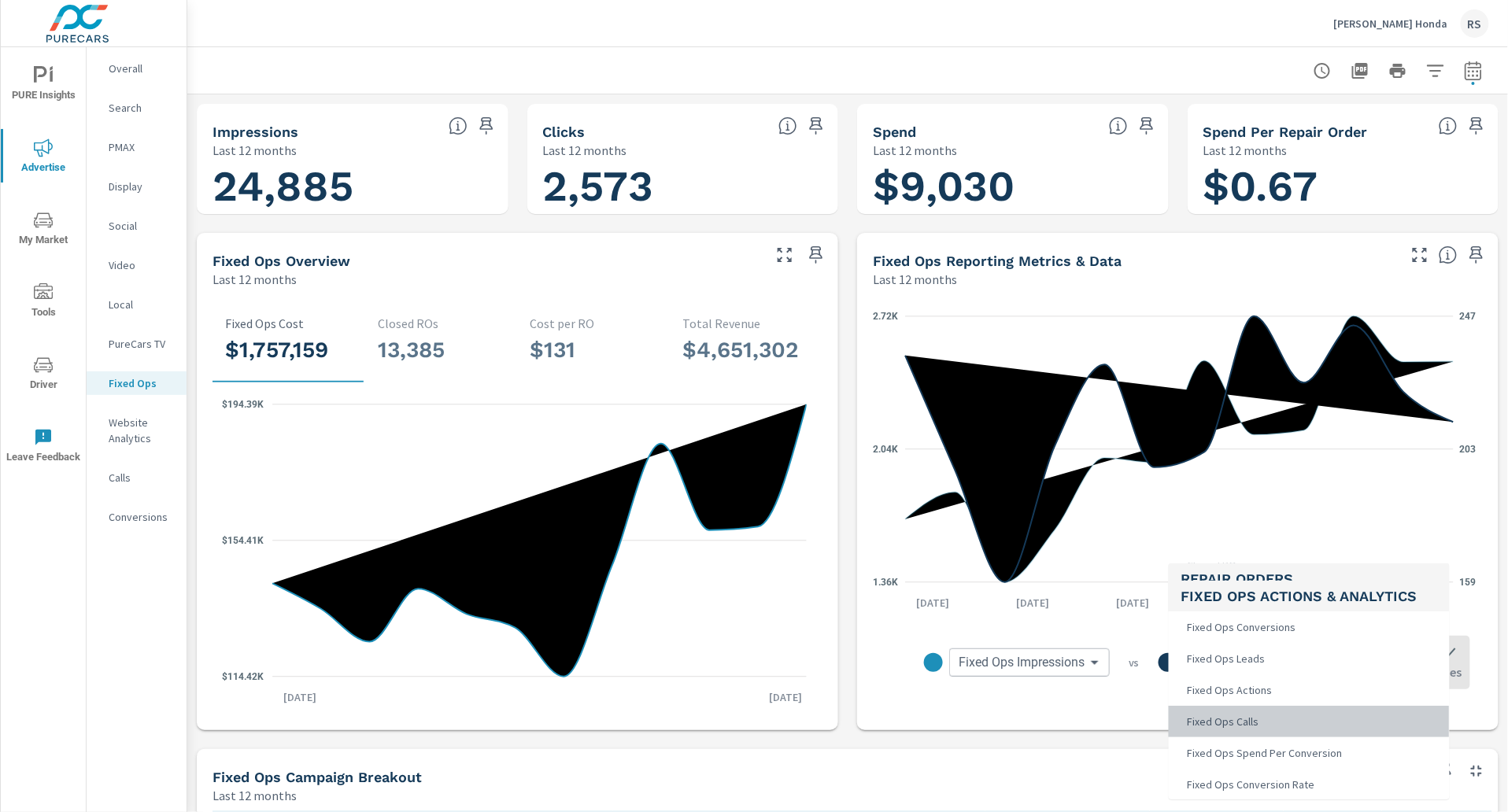
click at [1359, 710] on li "Fixed Ops Calls" at bounding box center [1309, 722] width 281 height 32
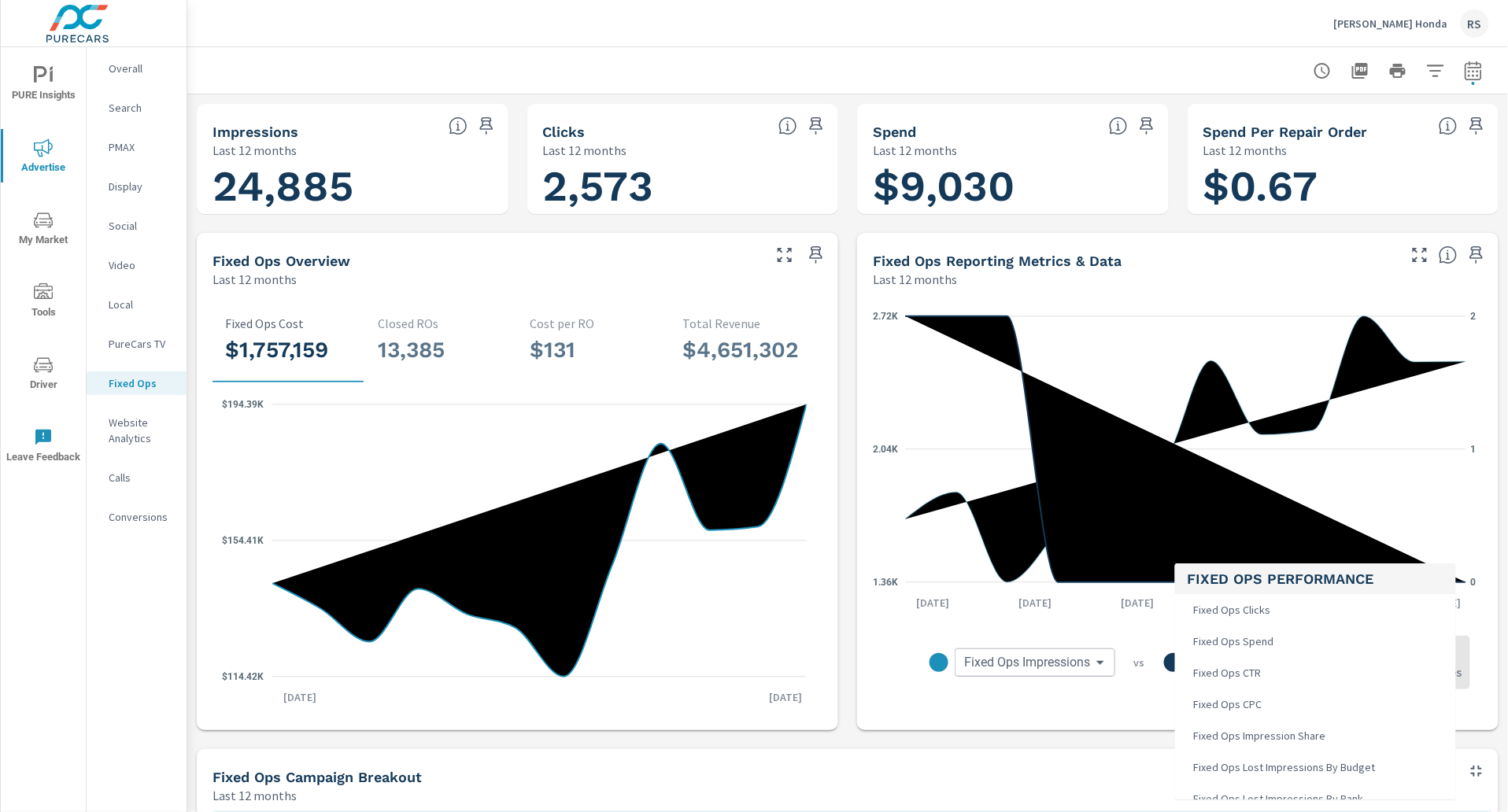
click at [1270, 666] on body "PURE Insights Advertise My Market Tools Driver Leave Feedback Overall Search PM…" at bounding box center [754, 406] width 1508 height 812
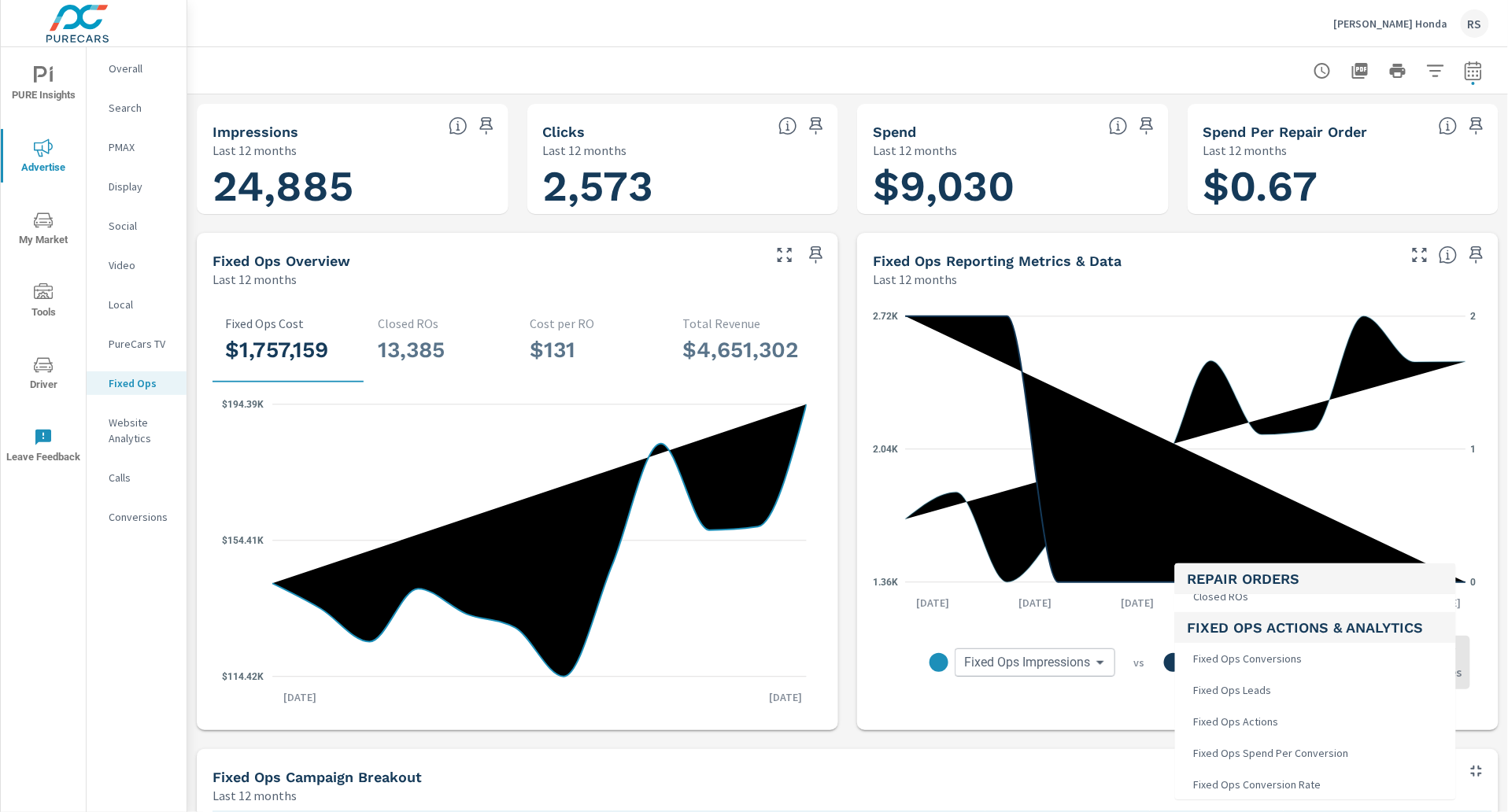
click at [1270, 656] on span "Fixed Ops Conversions" at bounding box center [1248, 658] width 118 height 22
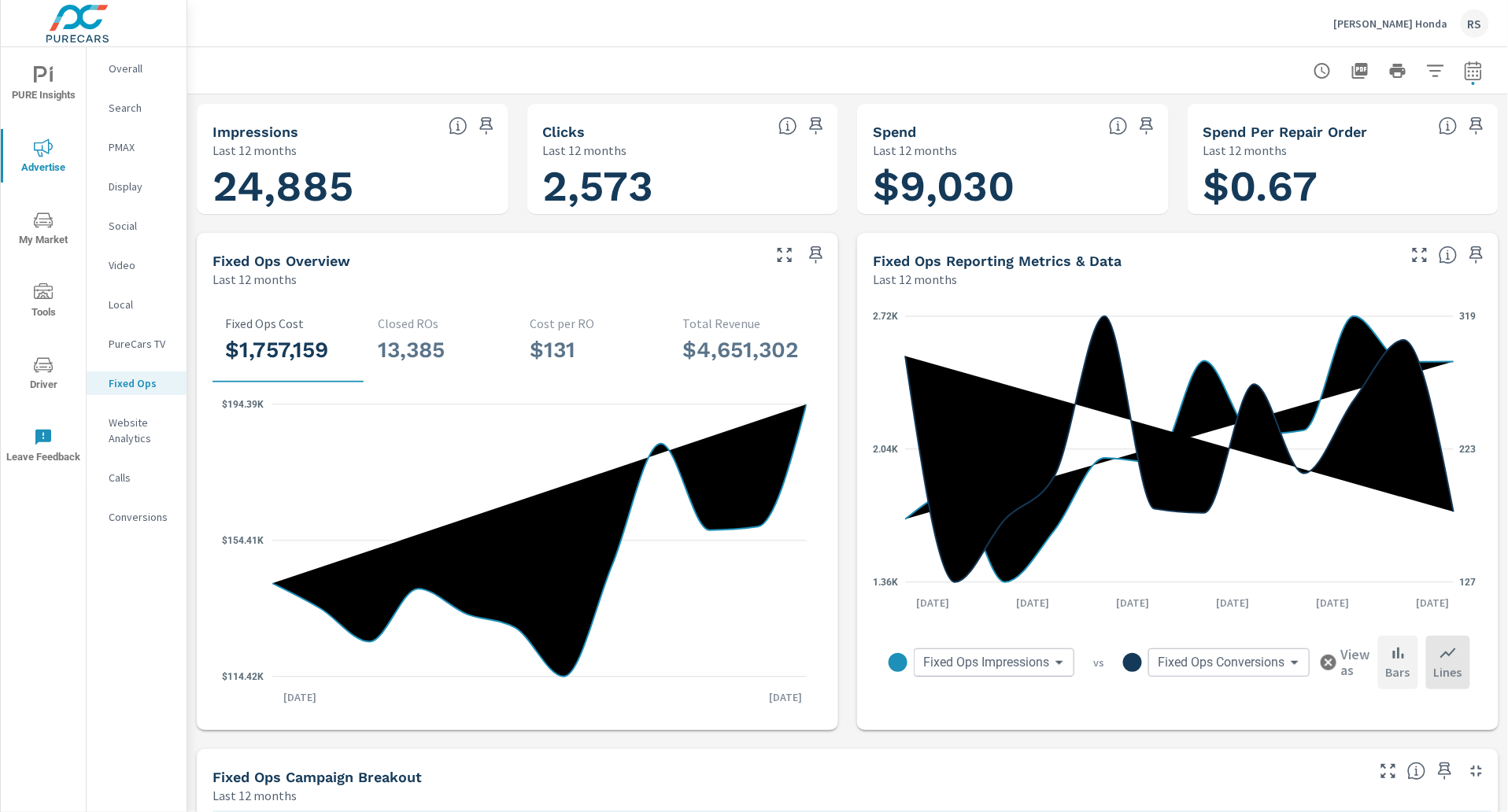
click at [1386, 664] on p "Bars" at bounding box center [1399, 672] width 25 height 19
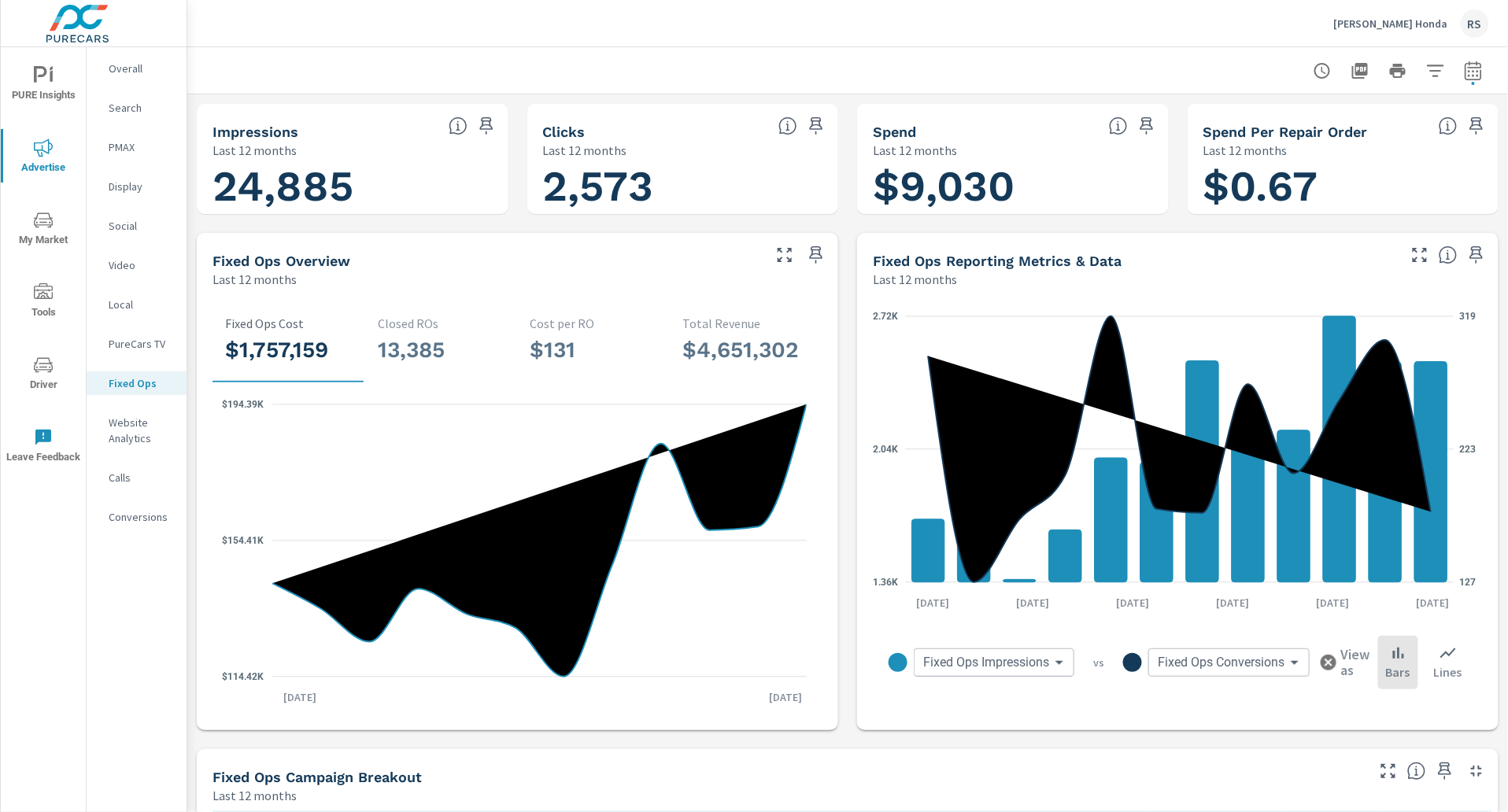
click at [1281, 661] on body "PURE Insights Advertise My Market Tools Driver Leave Feedback Overall Search PM…" at bounding box center [754, 406] width 1508 height 812
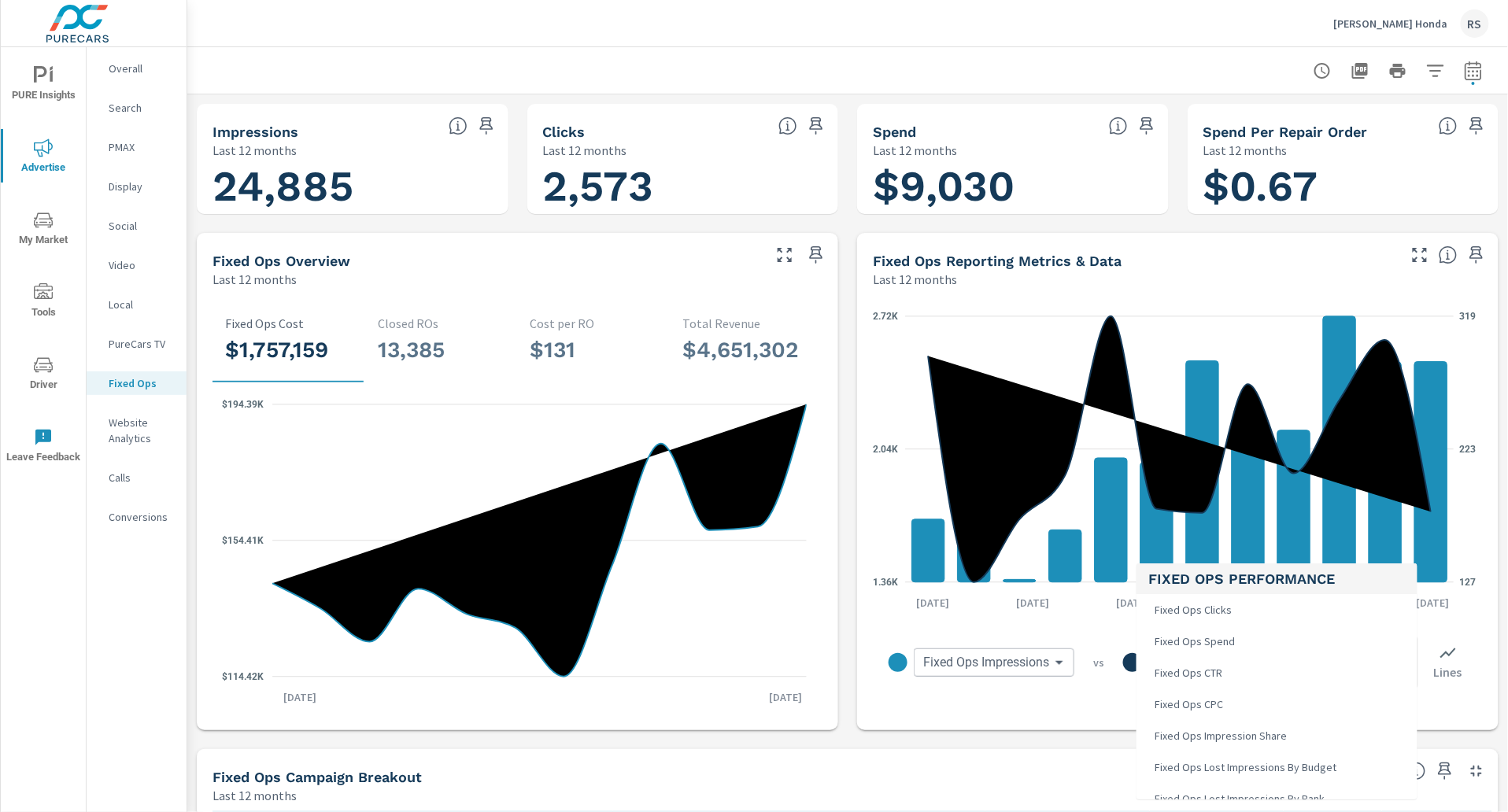
click at [1280, 704] on li "Fixed Ops CPC" at bounding box center [1278, 704] width 281 height 32
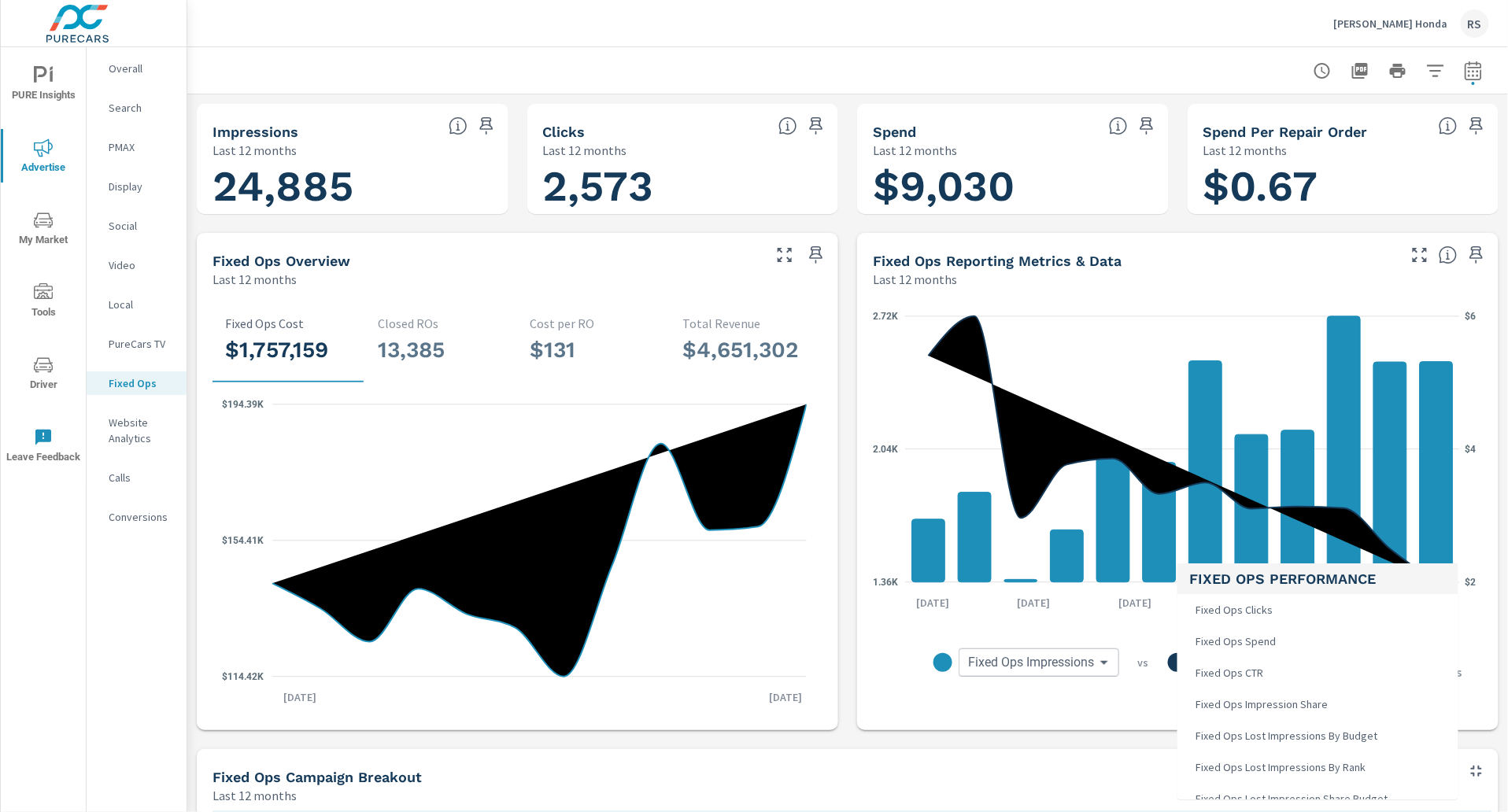
click at [1278, 665] on body "PURE Insights Advertise My Market Tools Driver Leave Feedback Overall Search PM…" at bounding box center [754, 406] width 1508 height 812
click at [1282, 611] on li "Fixed Ops Clicks" at bounding box center [1318, 610] width 281 height 32
type input "Fixed Ops Clicks"
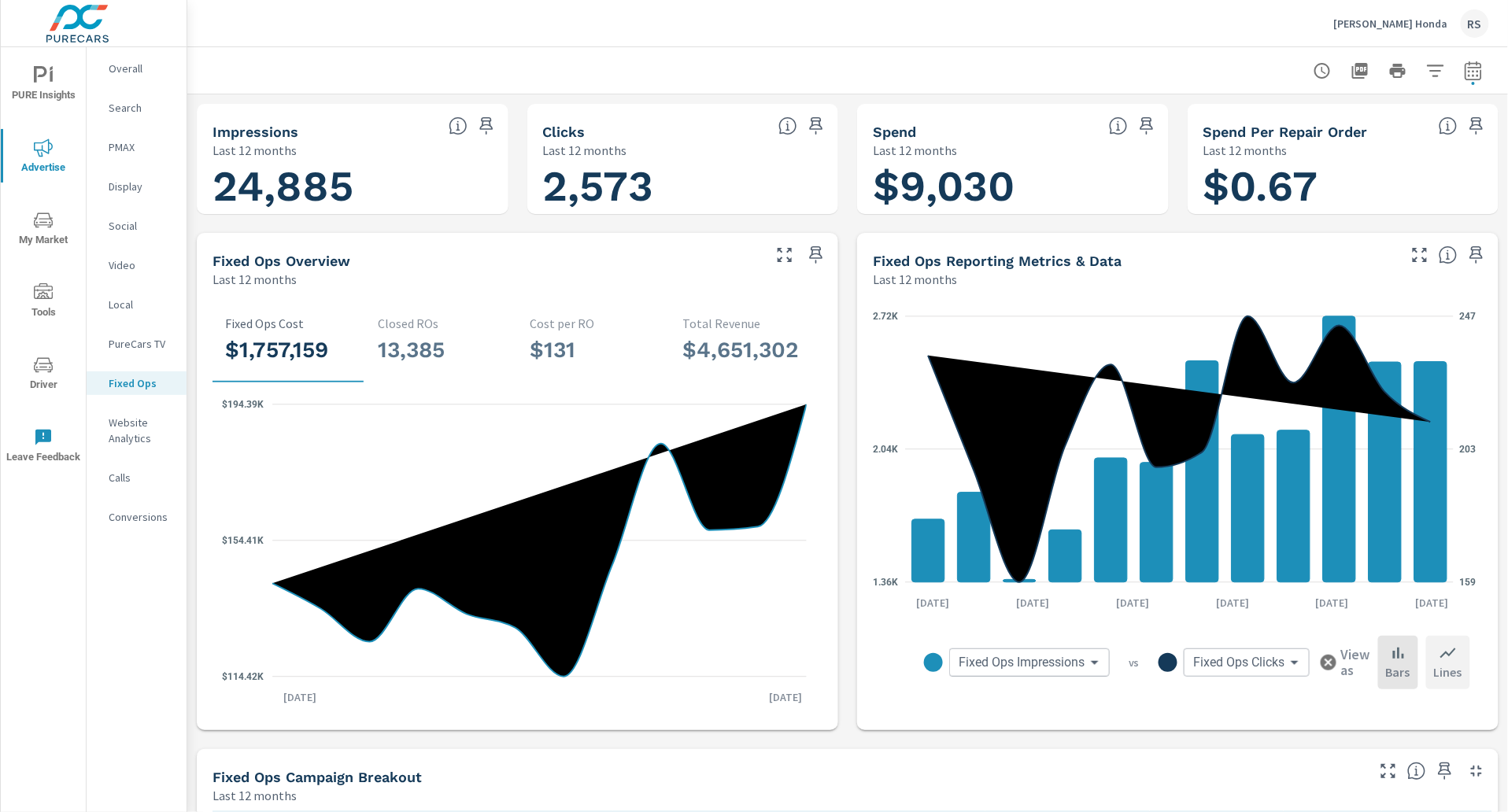
click at [1439, 653] on icon at bounding box center [1448, 652] width 19 height 19
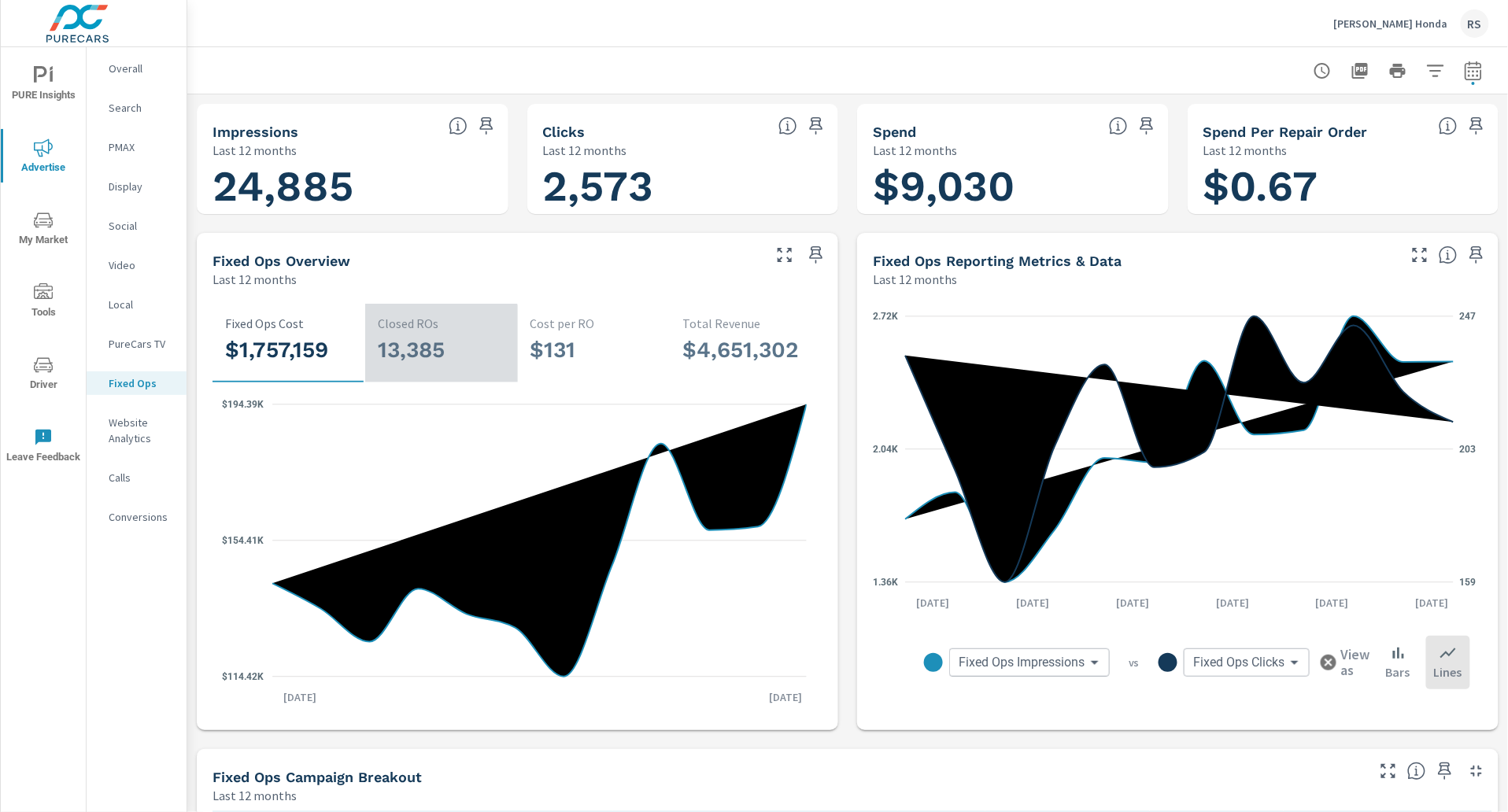
click at [409, 351] on h3 "13,385" at bounding box center [441, 350] width 127 height 26
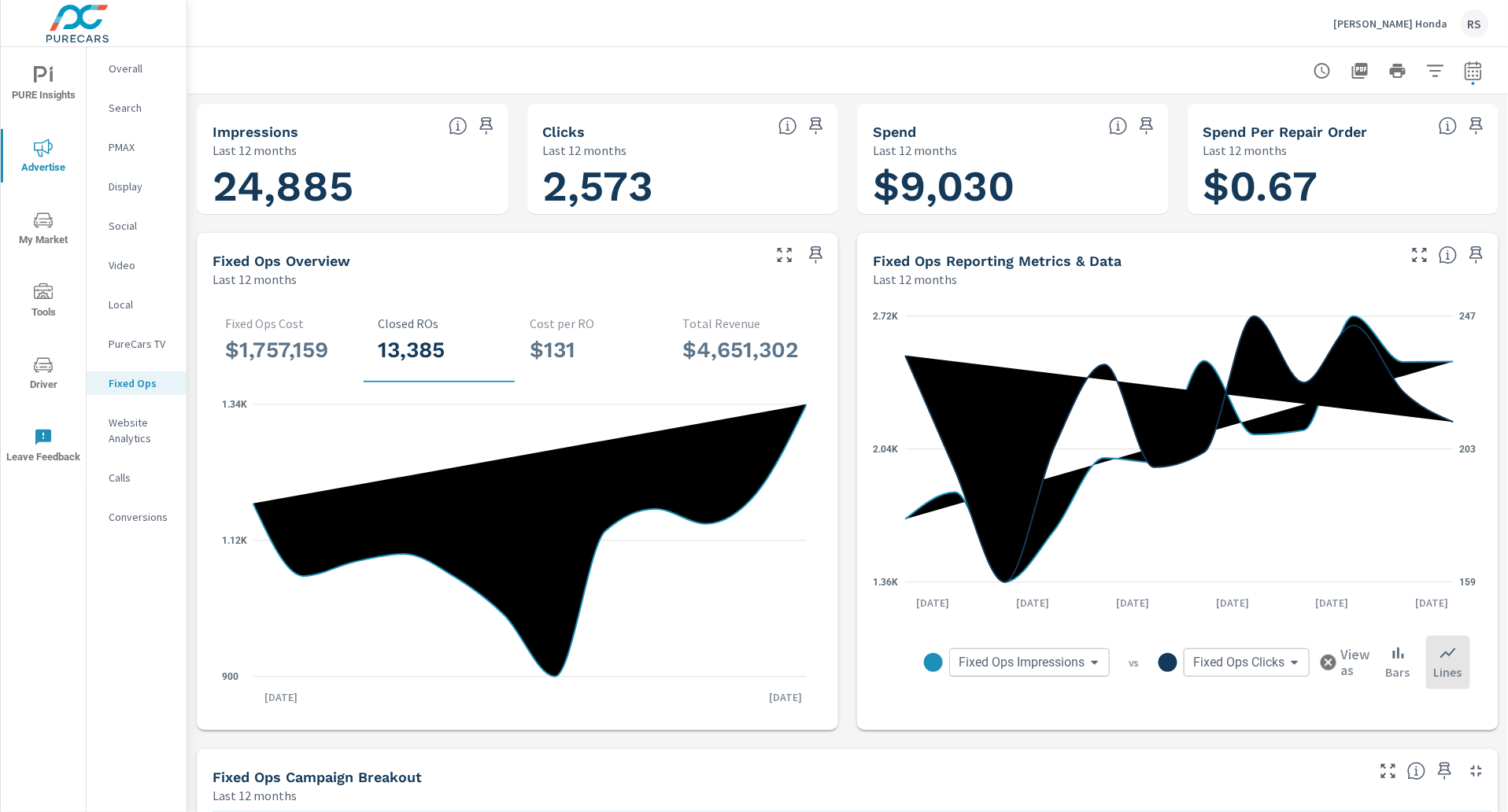
click at [280, 350] on h3 "$1,757,159" at bounding box center [289, 350] width 127 height 26
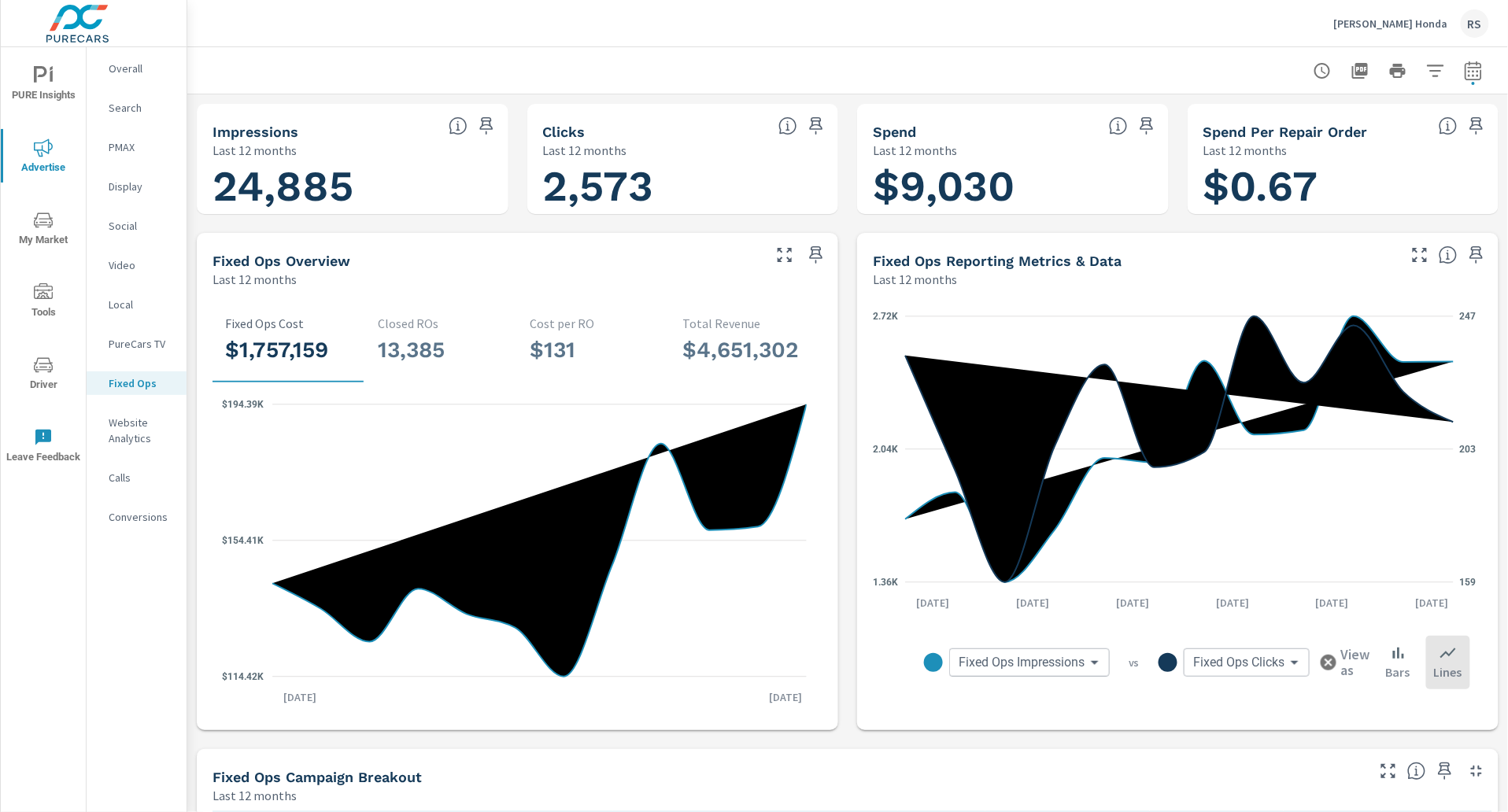
click at [395, 366] on div "13,385 Closed ROs" at bounding box center [441, 342] width 127 height 54
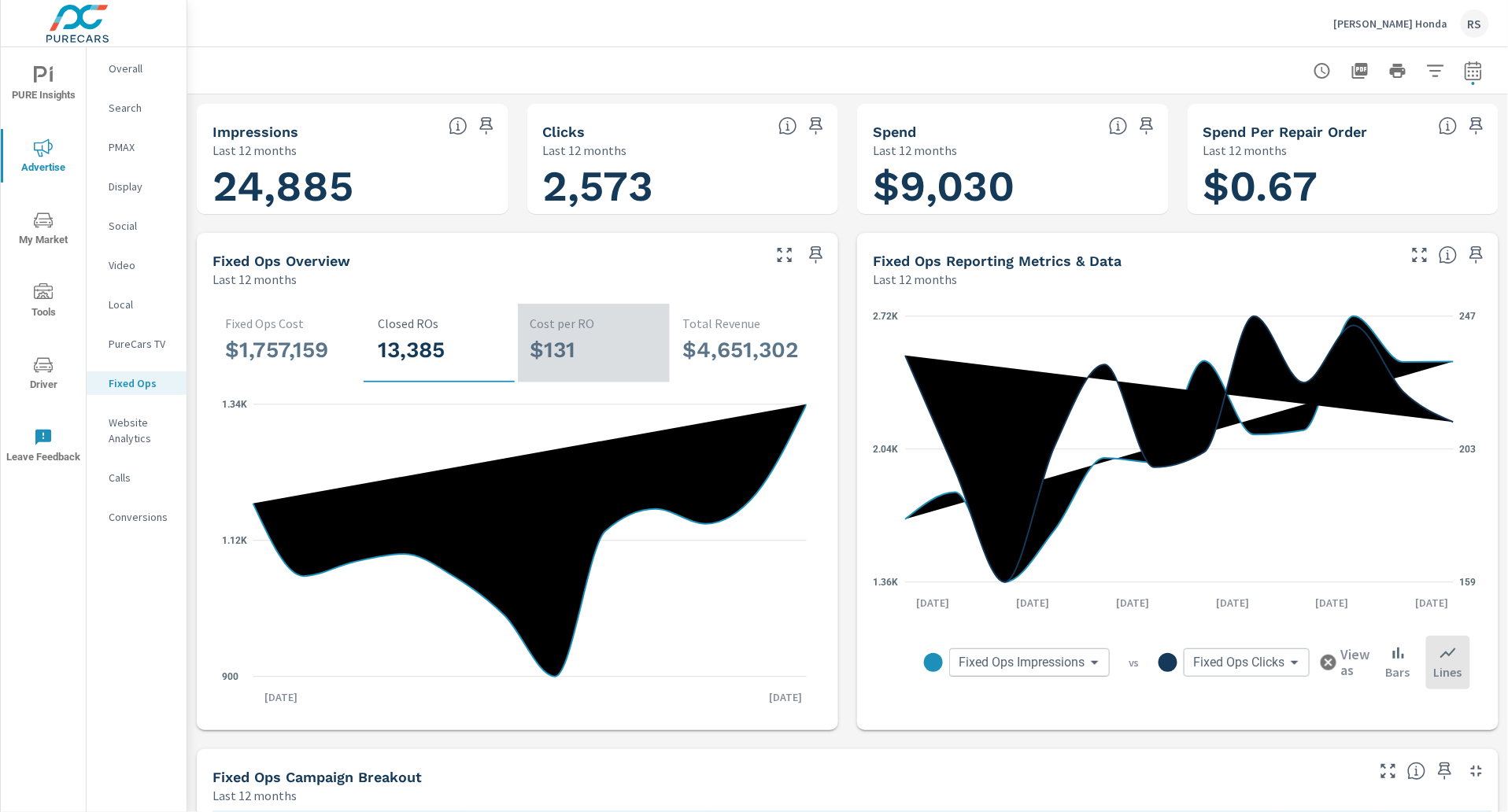
click at [540, 350] on h3 "$131" at bounding box center [594, 350] width 127 height 26
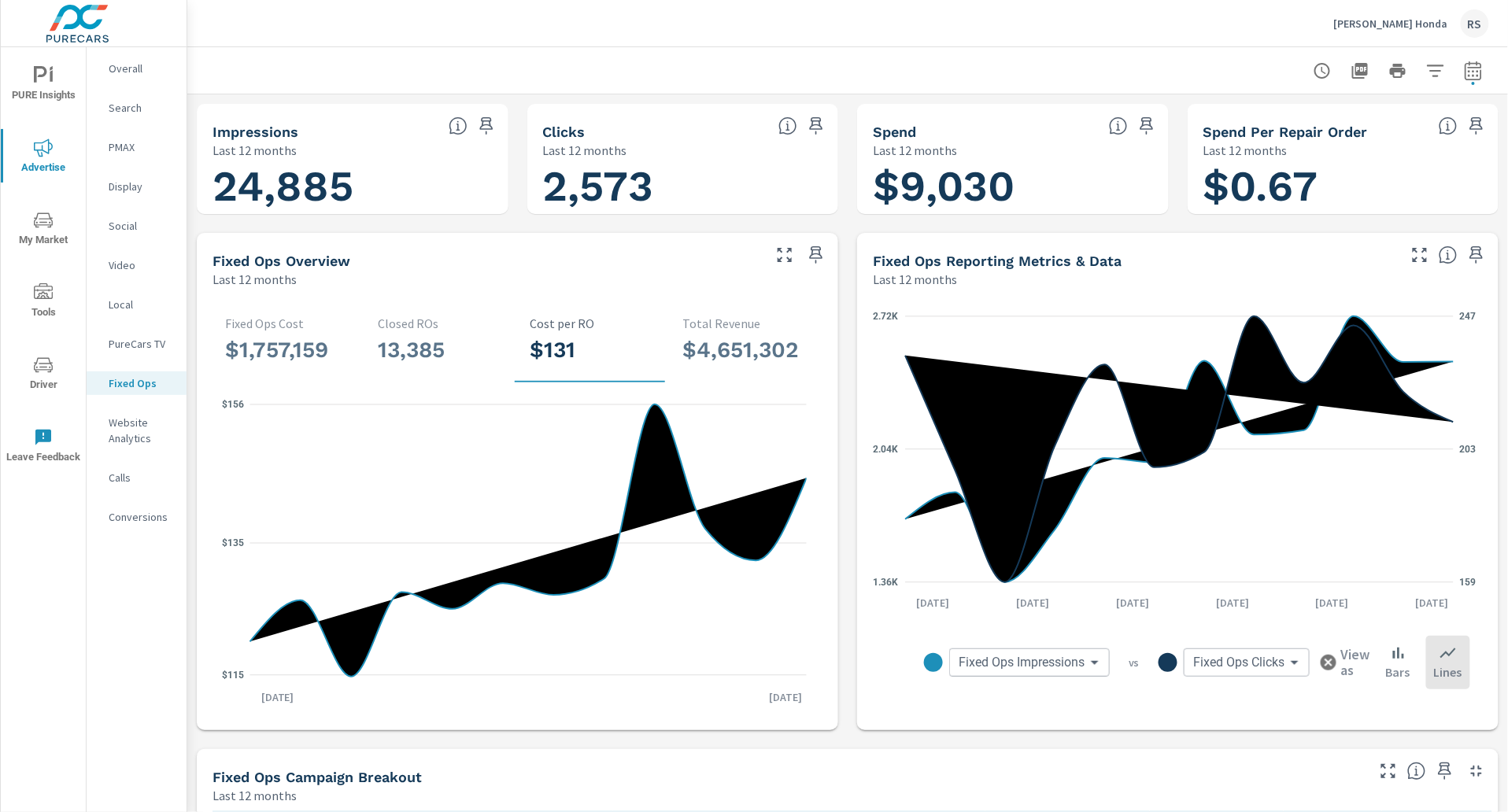
click at [712, 345] on h3 "$4,651,302" at bounding box center [746, 350] width 127 height 26
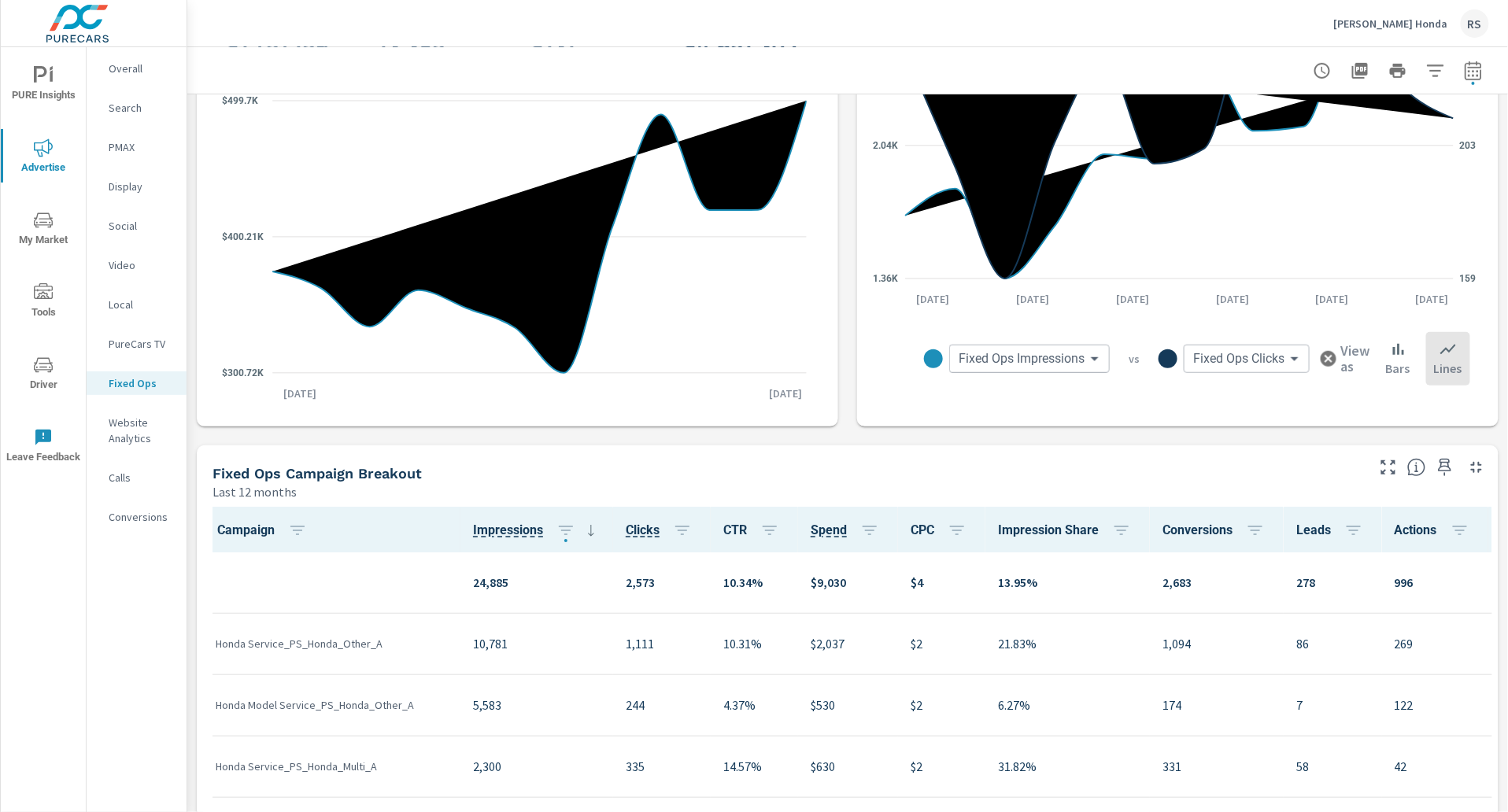
scroll to position [443, 0]
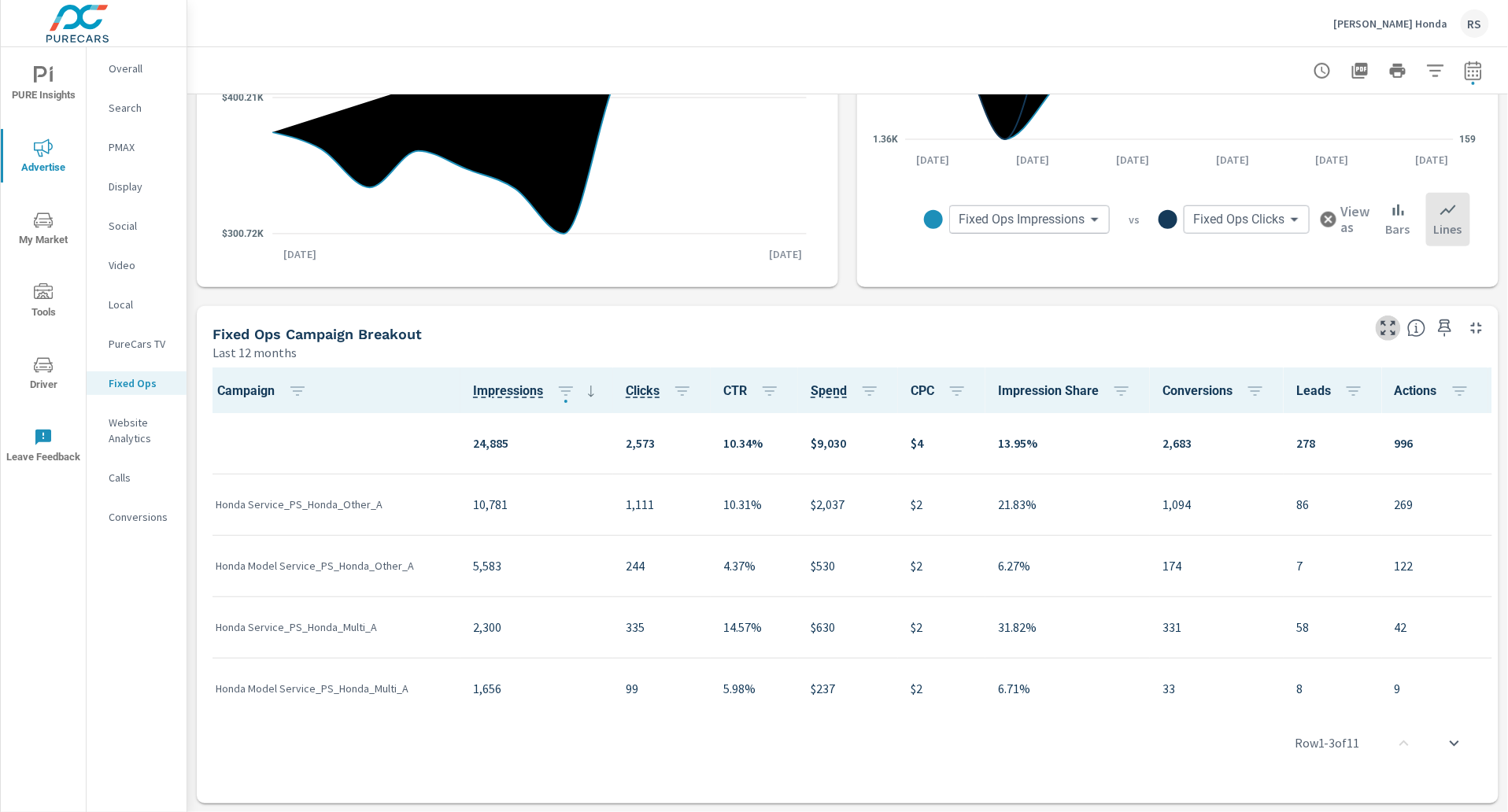
click at [1382, 331] on icon "button" at bounding box center [1388, 327] width 19 height 19
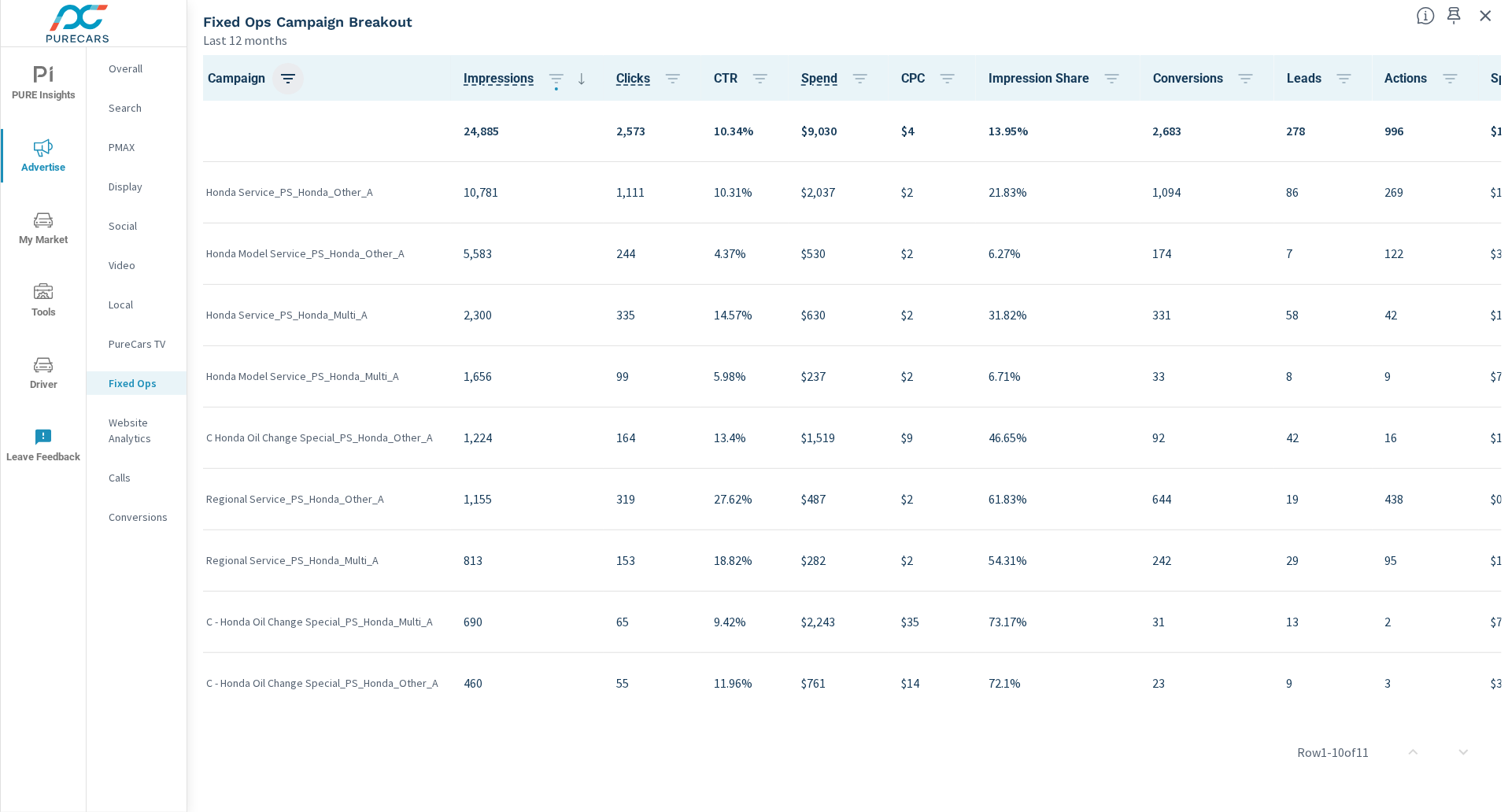
click at [290, 80] on icon "button" at bounding box center [288, 78] width 19 height 19
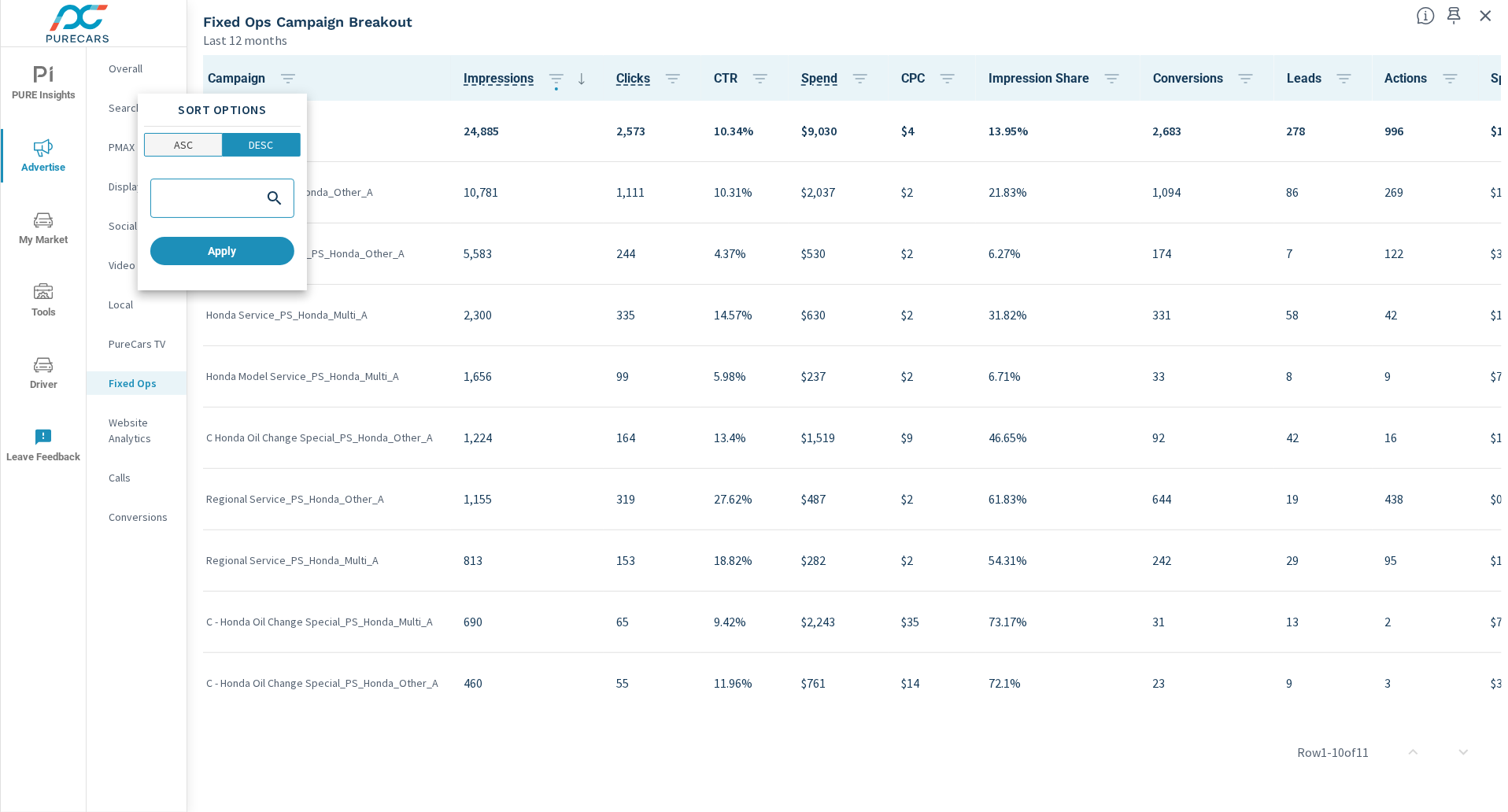
click at [199, 146] on span "ASC" at bounding box center [183, 145] width 68 height 16
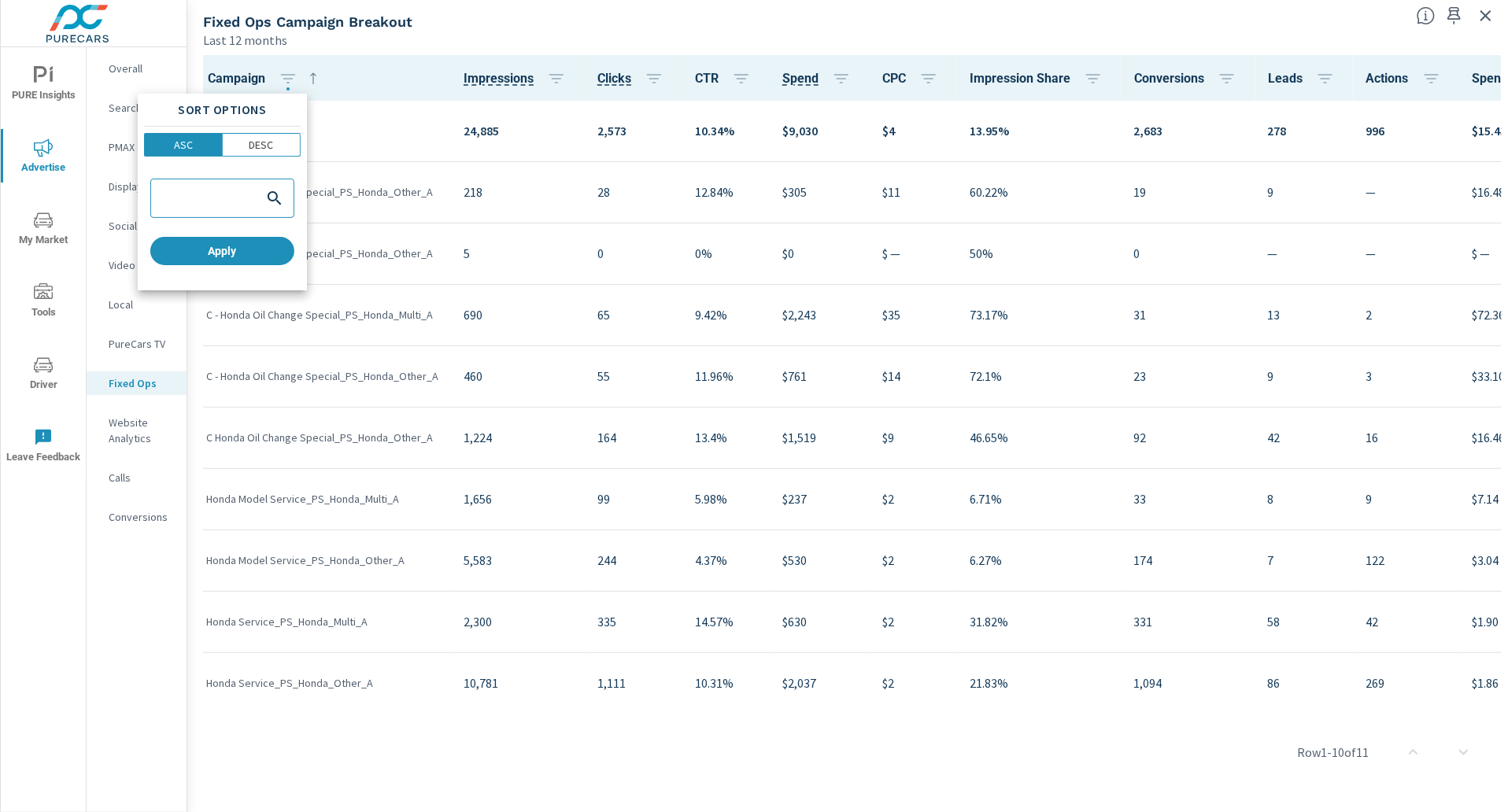
click at [389, 114] on div at bounding box center [754, 406] width 1508 height 812
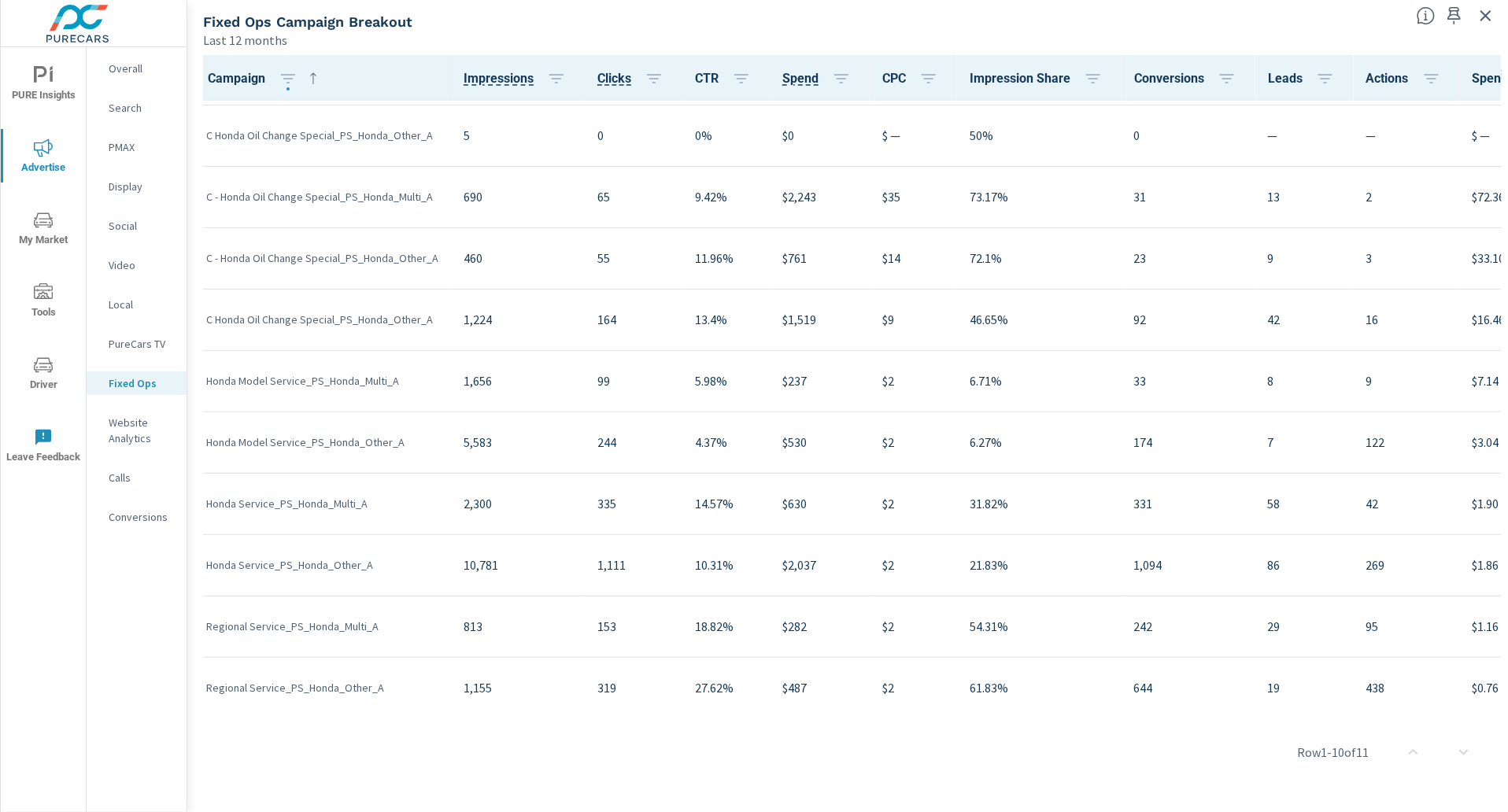
scroll to position [134, 0]
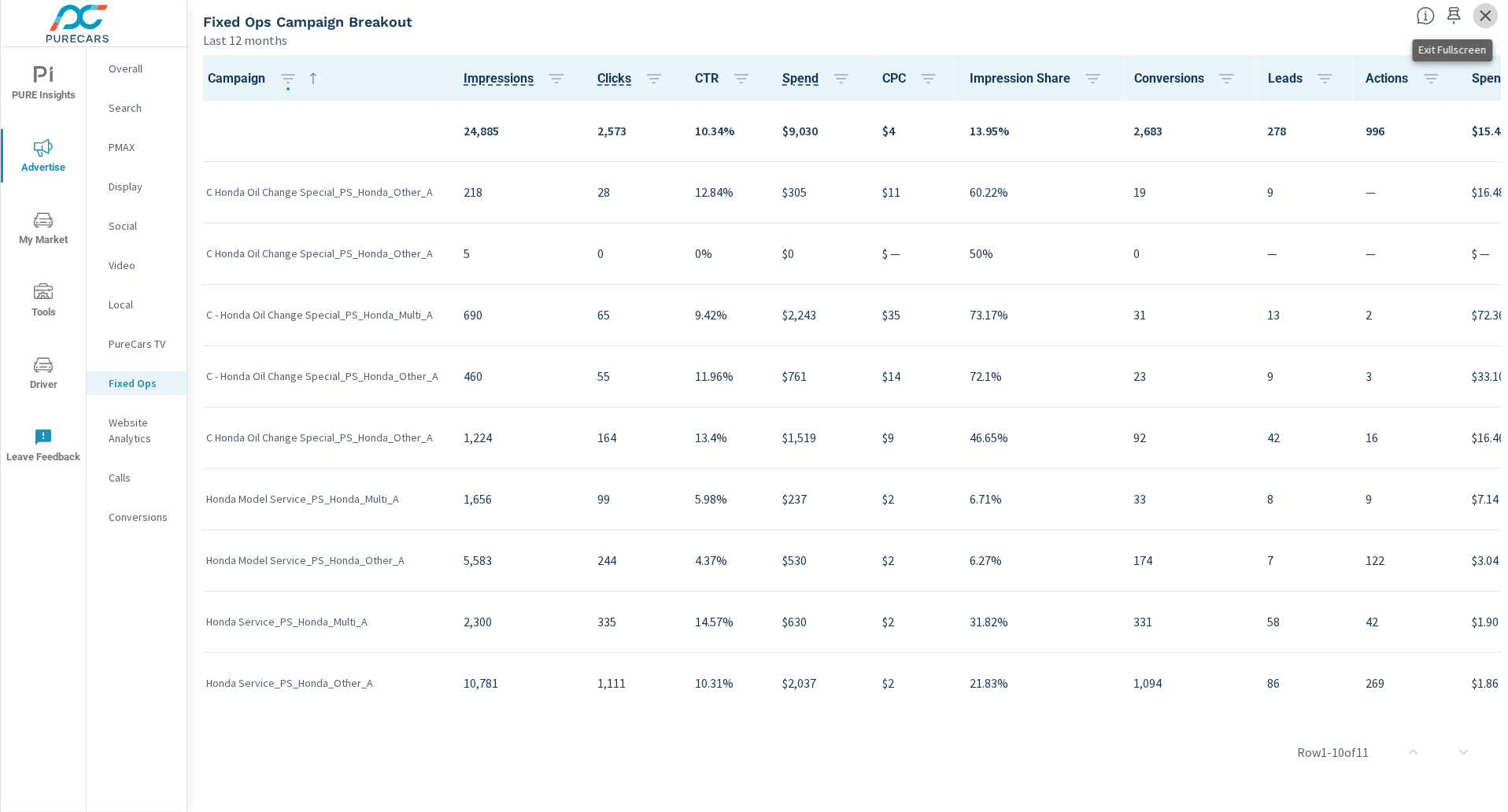
click at [1486, 13] on icon "button" at bounding box center [1486, 15] width 19 height 19
